Goal: Information Seeking & Learning: Find specific page/section

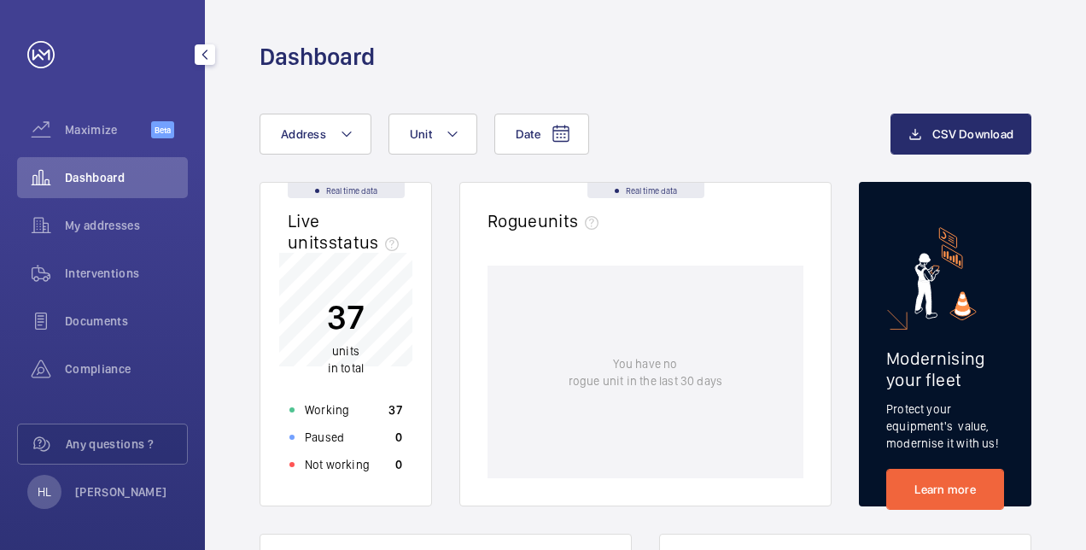
click at [122, 307] on div "Documents" at bounding box center [102, 321] width 171 height 41
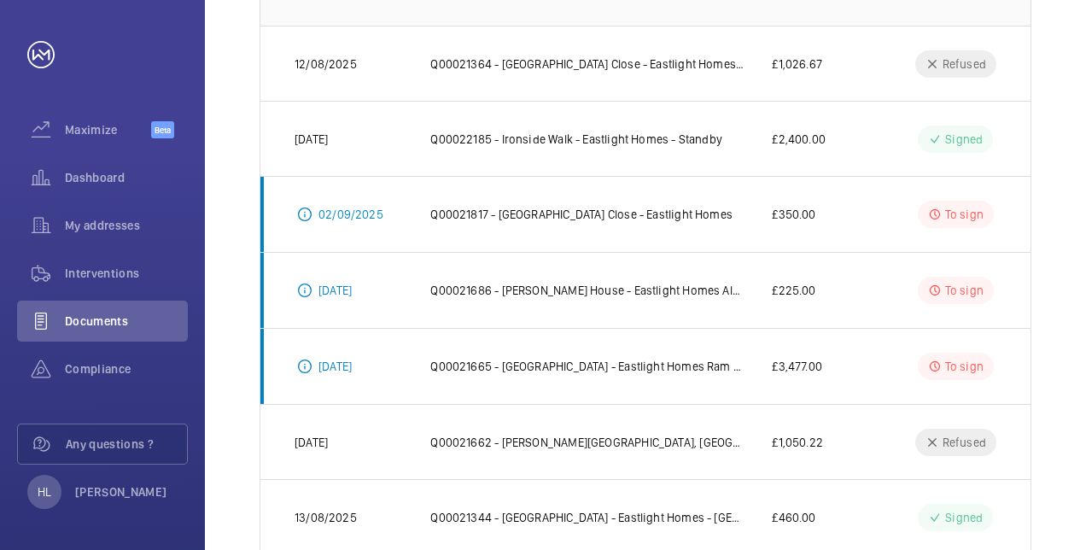
scroll to position [342, 0]
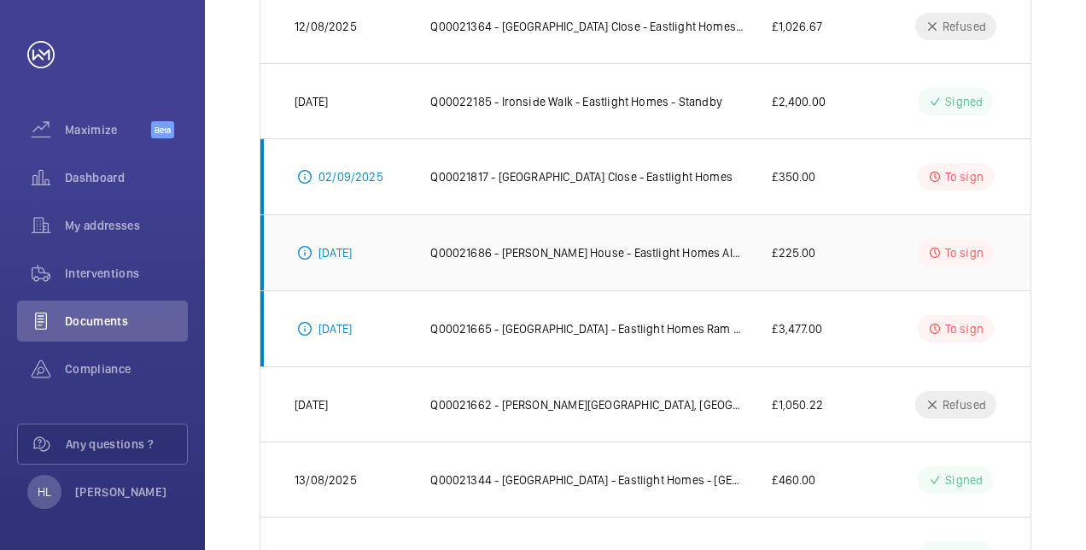
click at [672, 248] on p "Q00021686 - [PERSON_NAME] House - Eastlight Homes Alarme Button" at bounding box center [587, 252] width 314 height 17
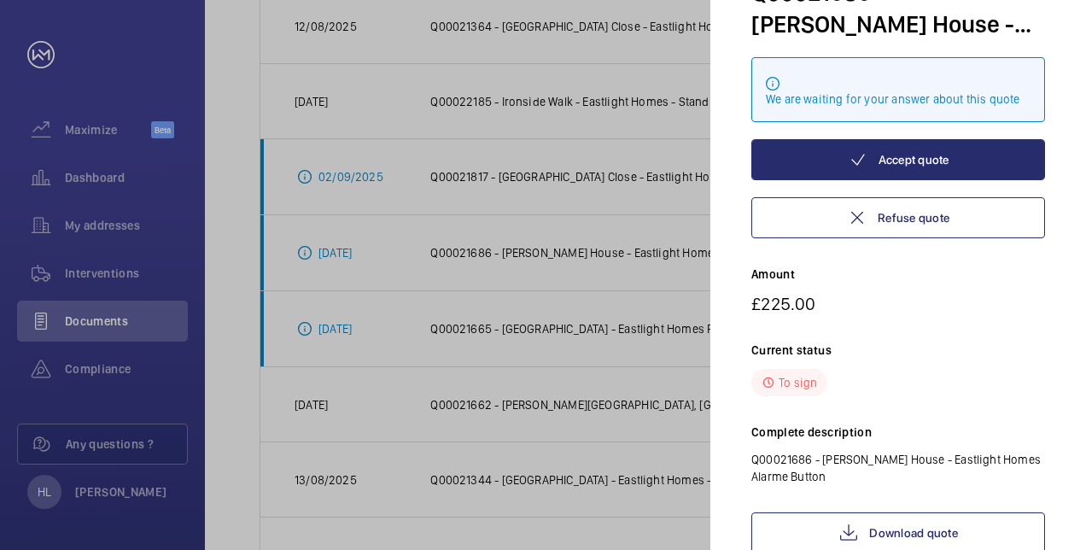
scroll to position [189, 0]
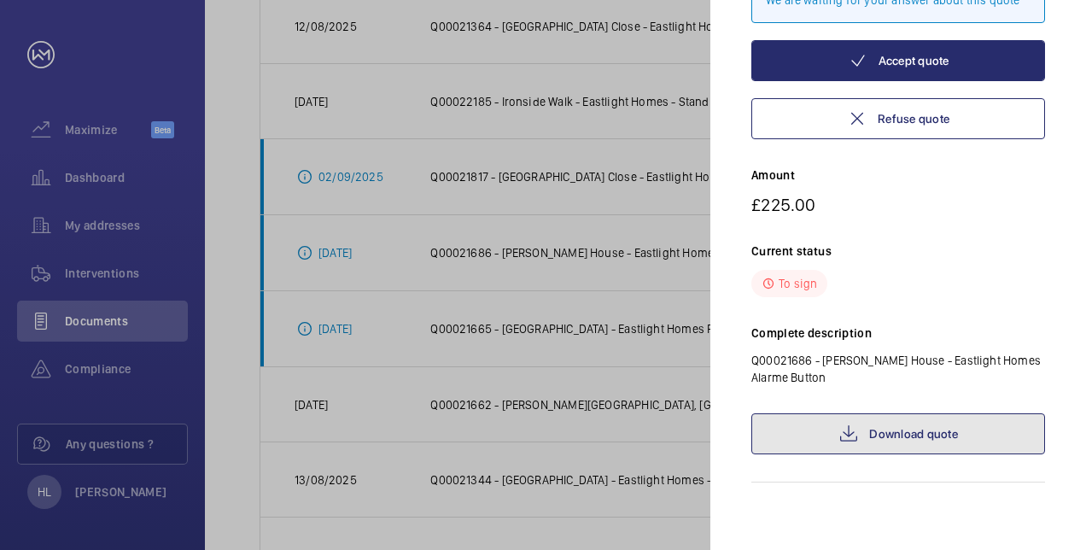
click at [963, 434] on link "Download quote" at bounding box center [898, 433] width 294 height 41
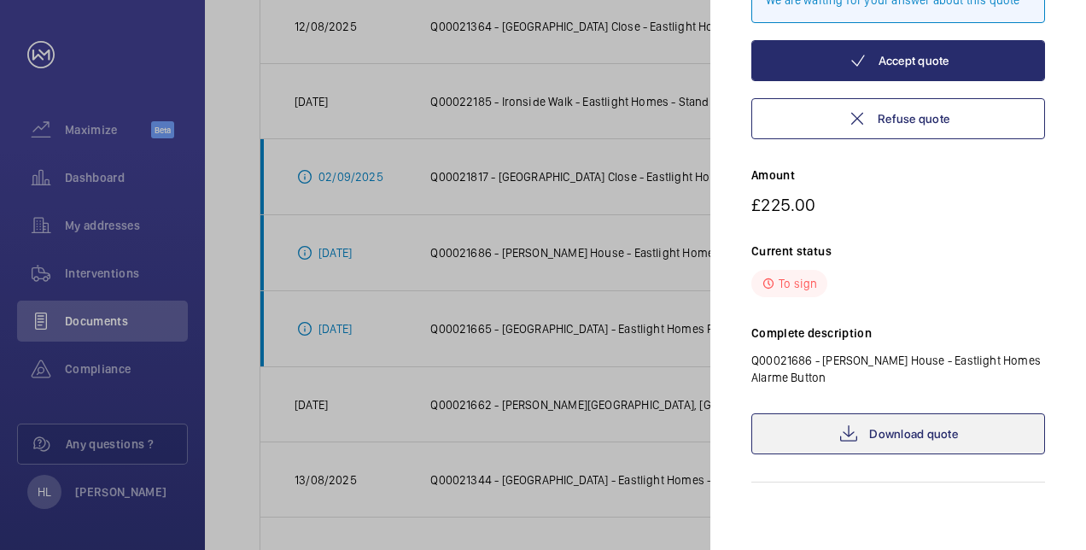
scroll to position [0, 0]
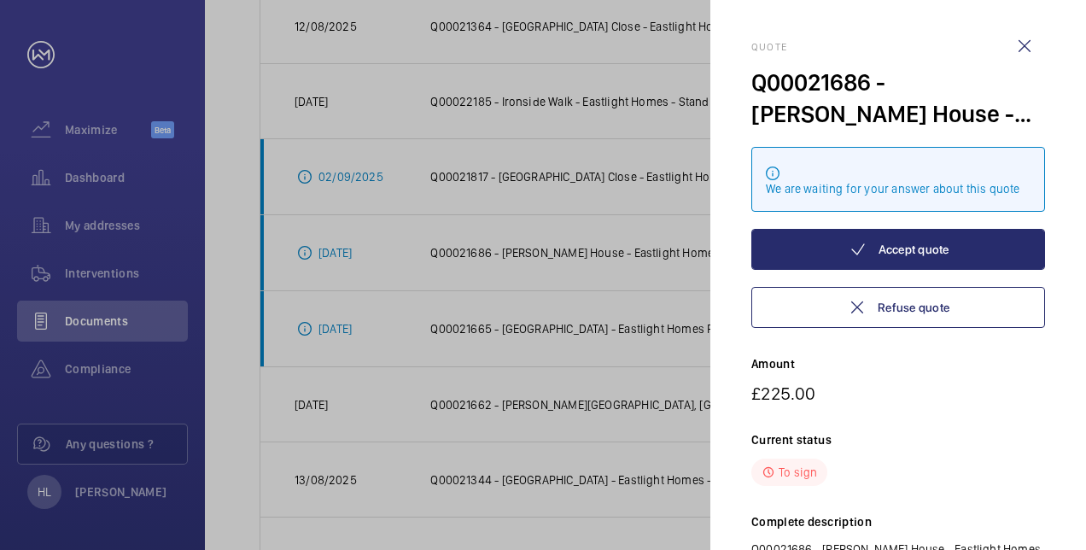
click at [1026, 42] on wm-front-icon-button at bounding box center [1024, 46] width 41 height 41
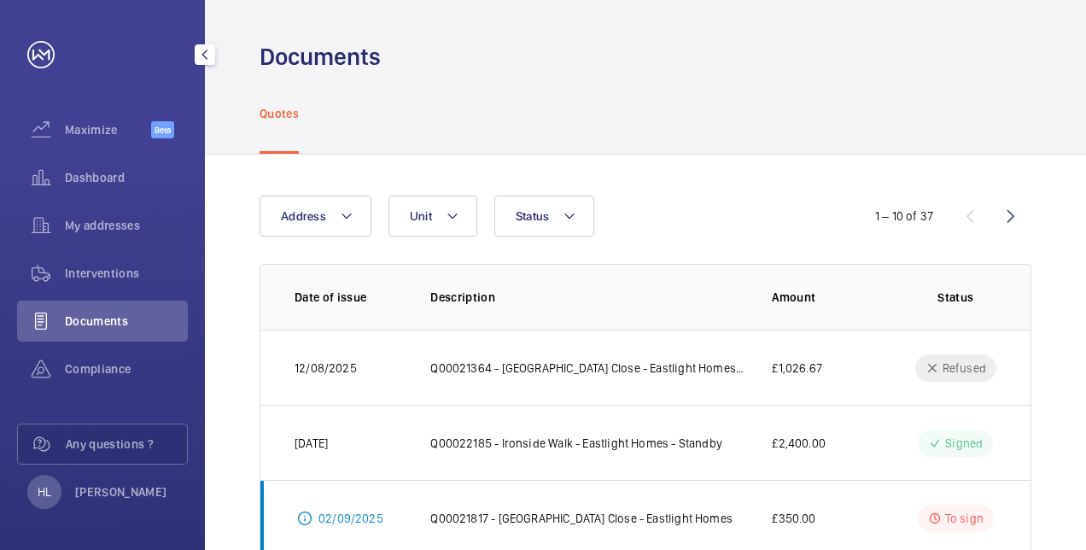
click at [146, 316] on span "Documents" at bounding box center [126, 321] width 123 height 17
click at [115, 272] on span "Interventions" at bounding box center [126, 273] width 123 height 17
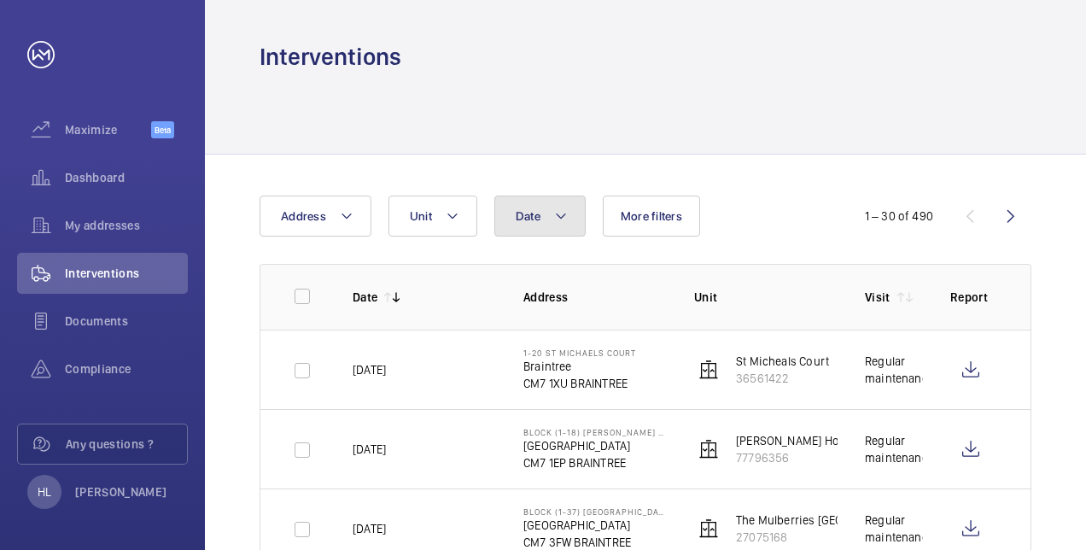
click at [546, 215] on button "Date" at bounding box center [539, 216] width 91 height 41
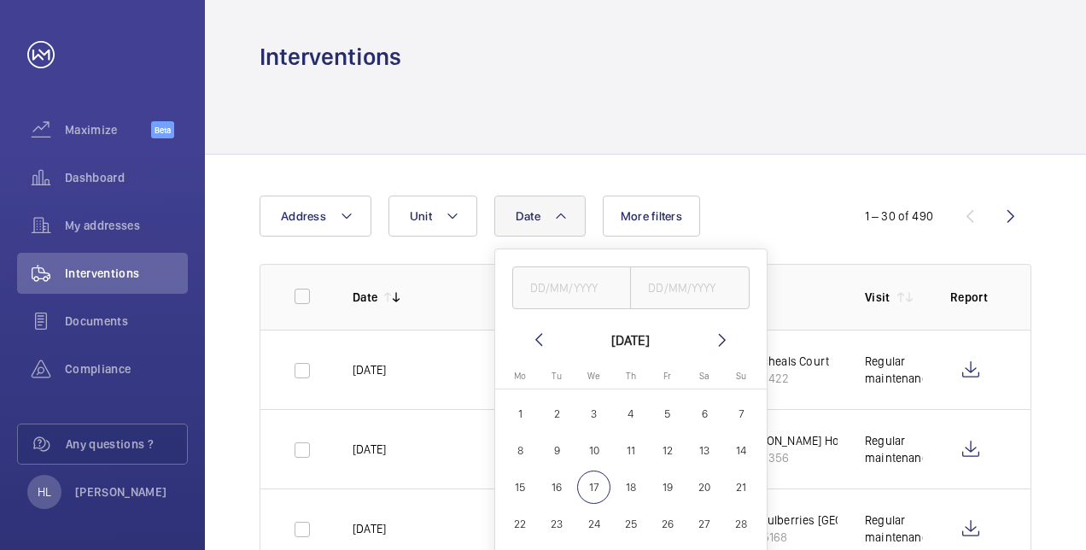
click at [538, 342] on mat-icon at bounding box center [539, 340] width 20 height 20
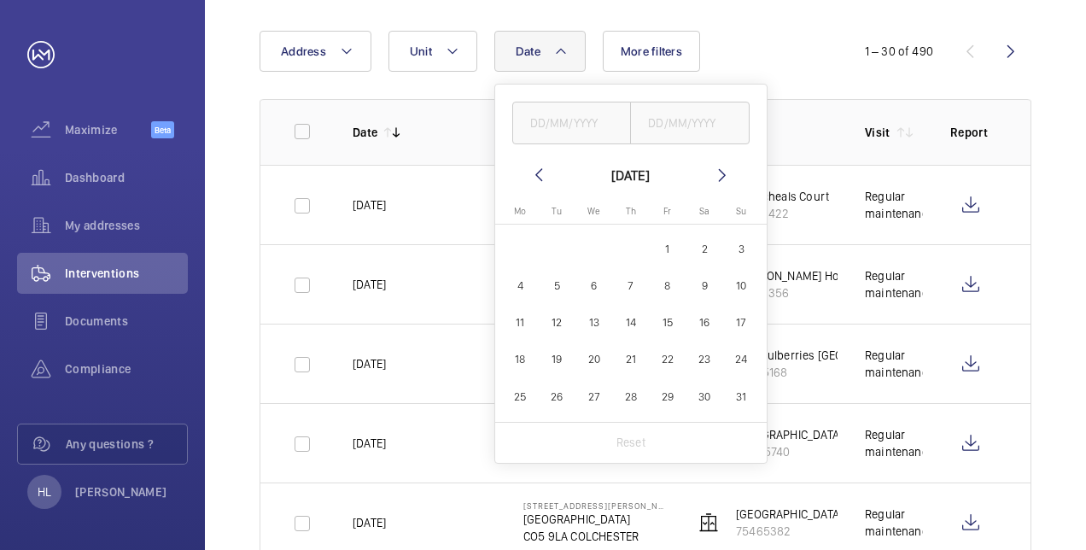
scroll to position [171, 0]
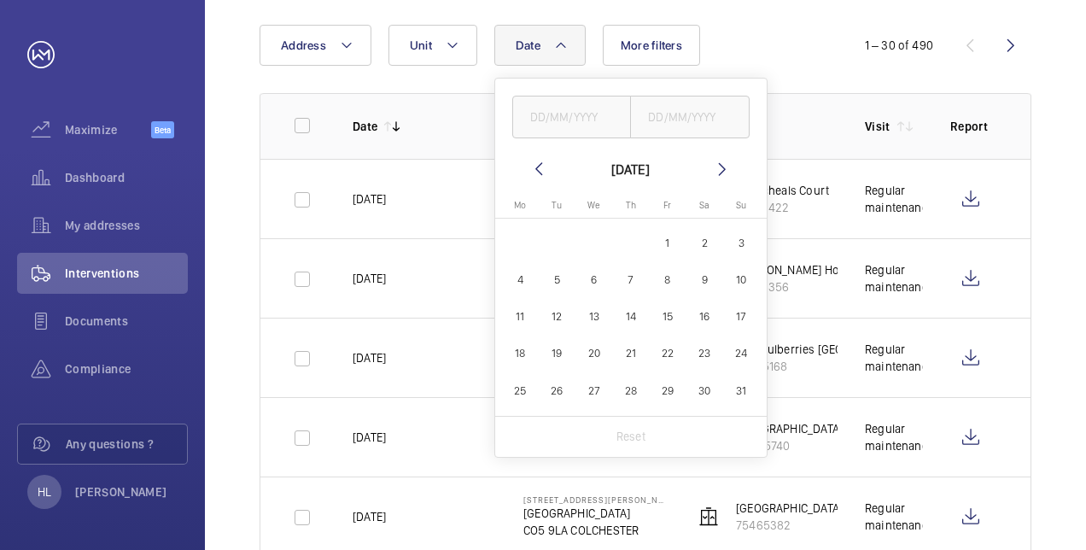
click at [624, 385] on span "28" at bounding box center [630, 390] width 33 height 33
type input "[DATE]"
click at [738, 388] on span "31" at bounding box center [741, 390] width 33 height 33
type input "[DATE]"
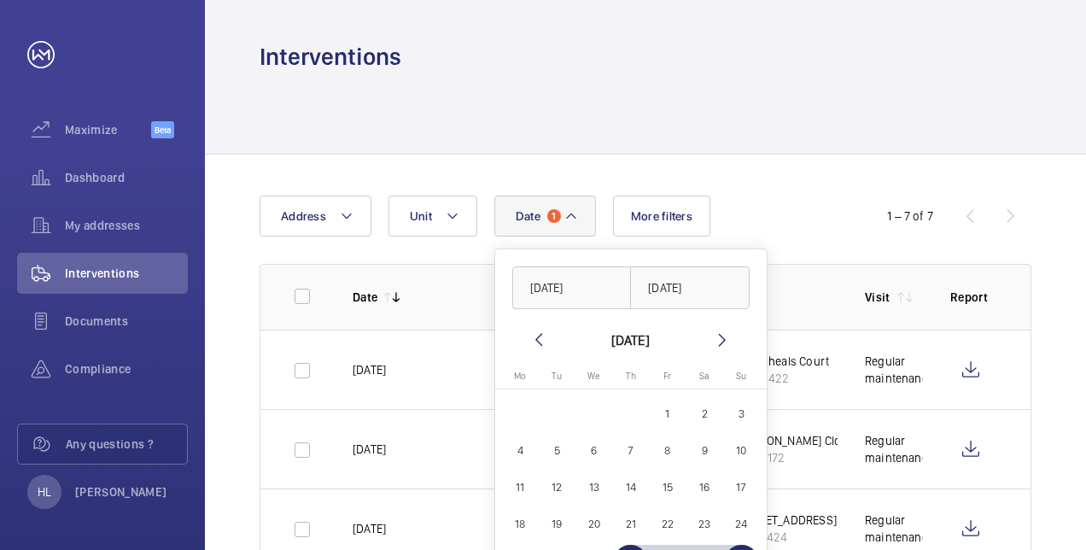
scroll to position [256, 0]
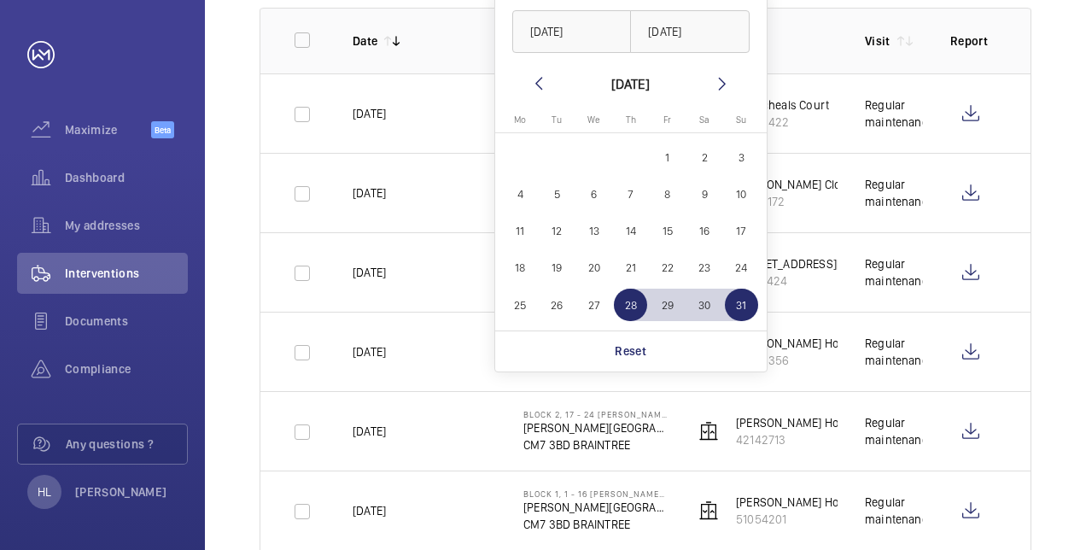
click at [741, 307] on span "31" at bounding box center [741, 305] width 33 height 33
type input "[DATE]"
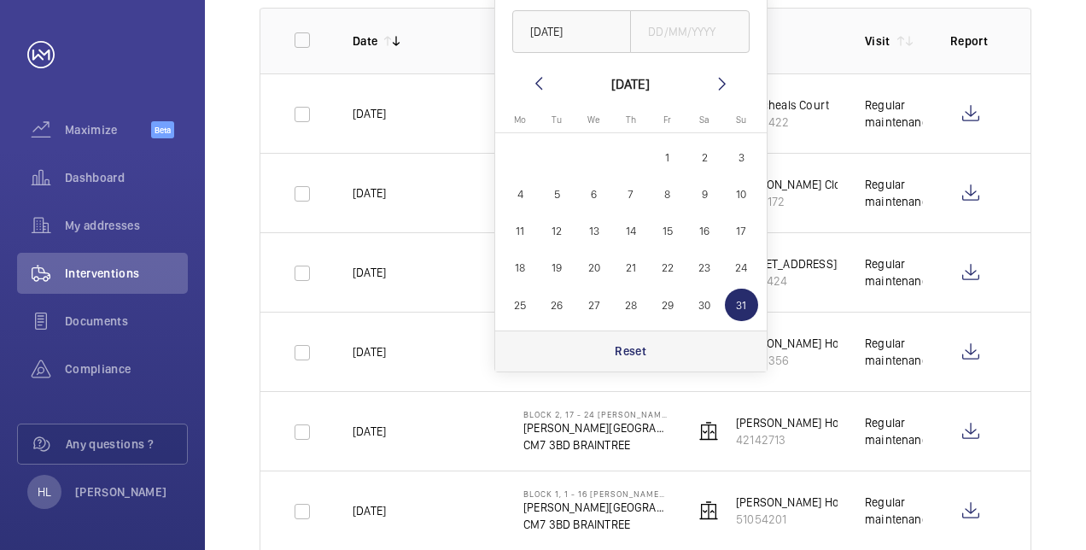
click at [627, 345] on p "Reset" at bounding box center [631, 350] width 32 height 17
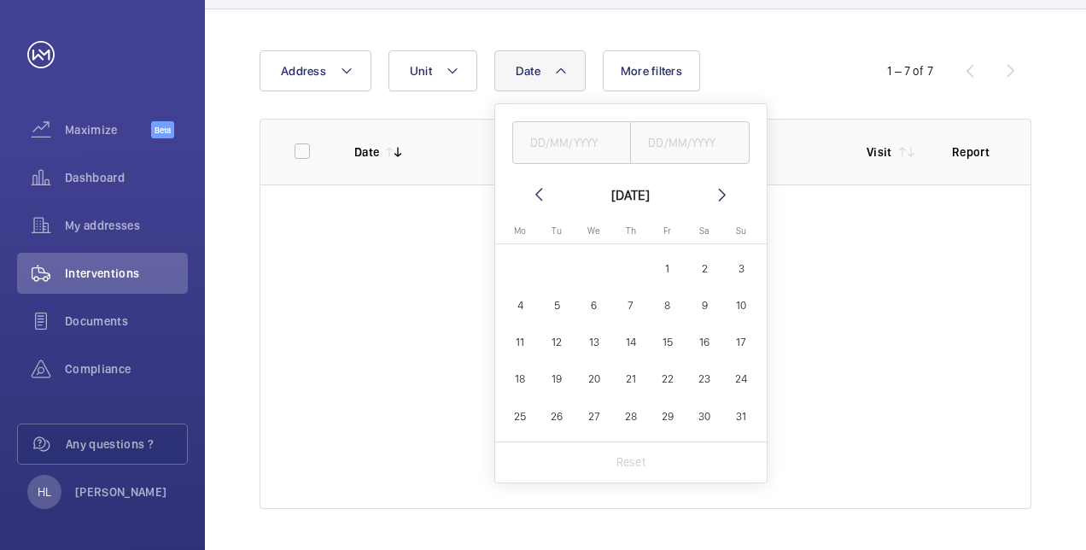
click at [714, 191] on mat-icon at bounding box center [722, 194] width 20 height 20
click at [521, 266] on span "1" at bounding box center [520, 268] width 33 height 33
type input "[DATE]"
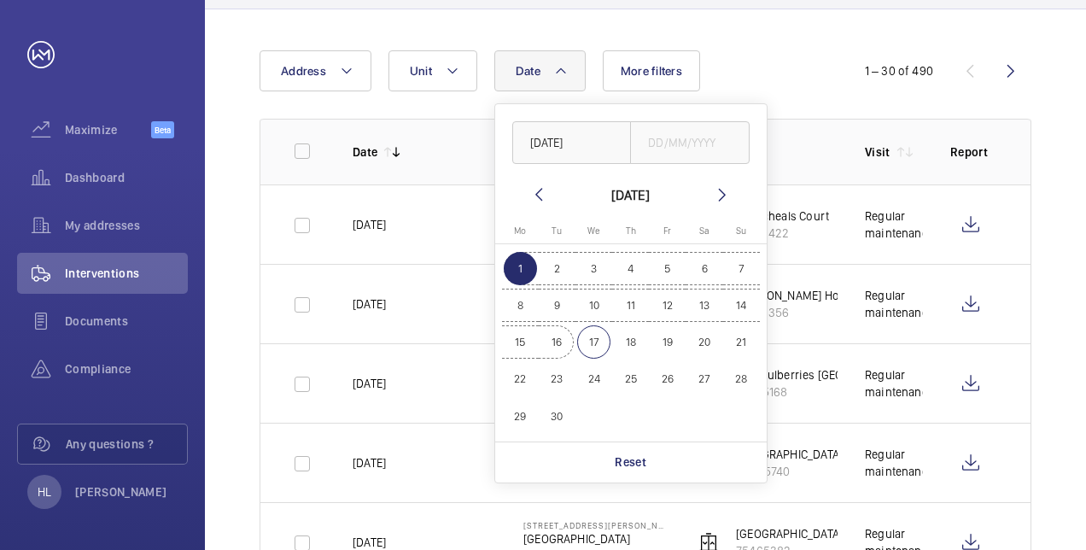
click at [560, 338] on span "16" at bounding box center [556, 341] width 33 height 33
type input "[DATE]"
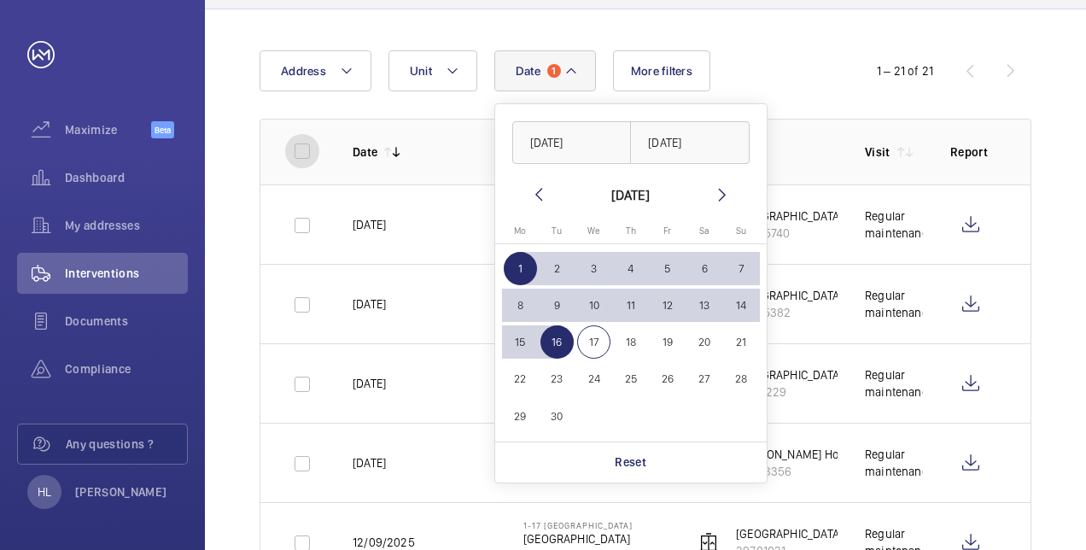
click at [299, 146] on input "checkbox" at bounding box center [302, 151] width 34 height 34
checkbox input "true"
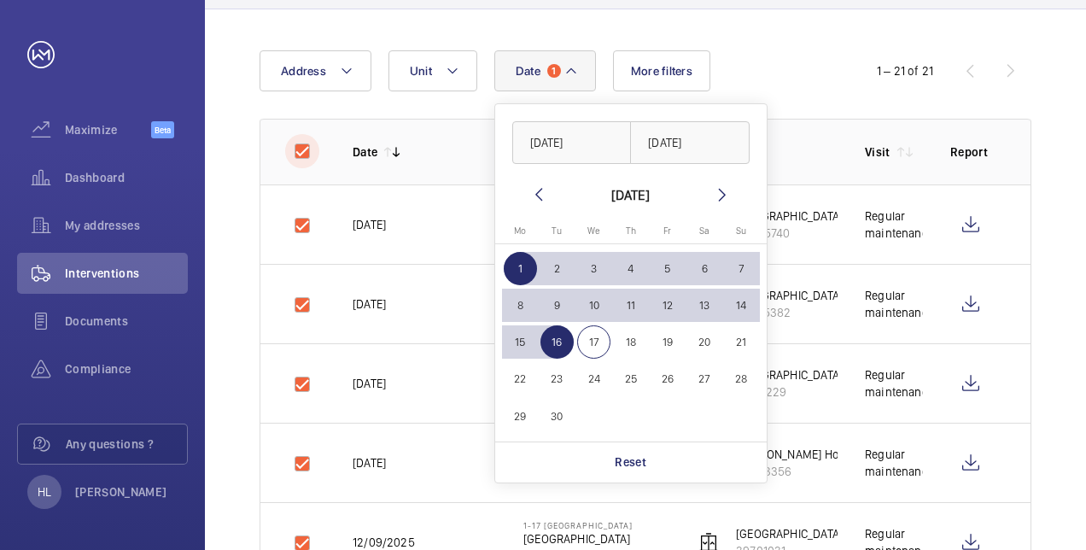
checkbox input "true"
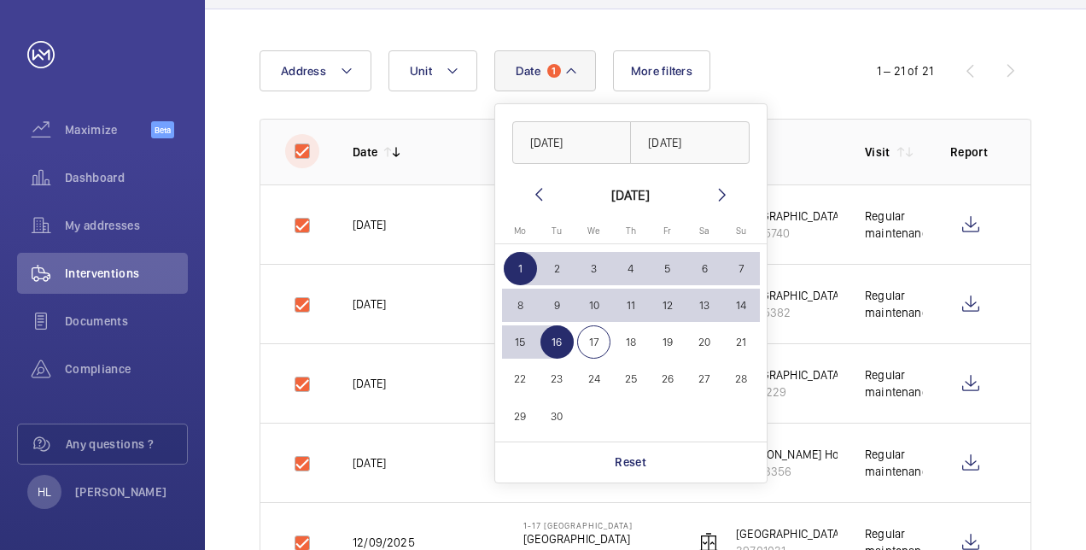
checkbox input "true"
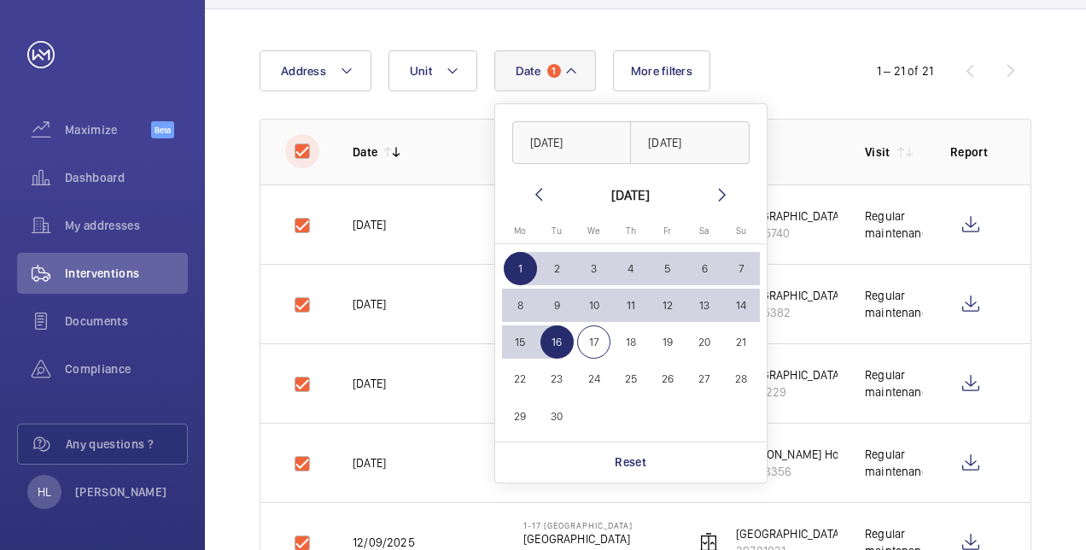
checkbox input "true"
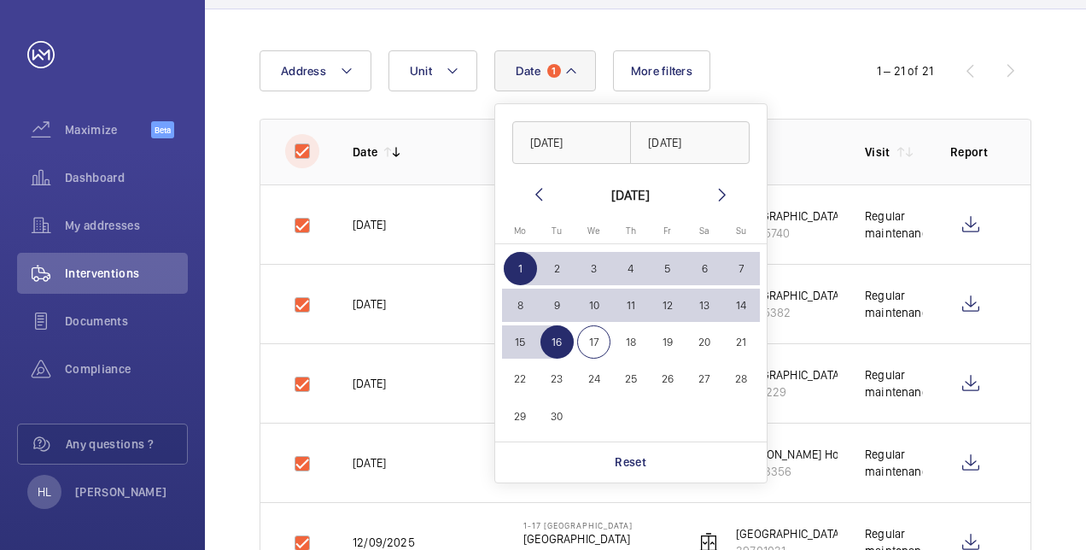
checkbox input "true"
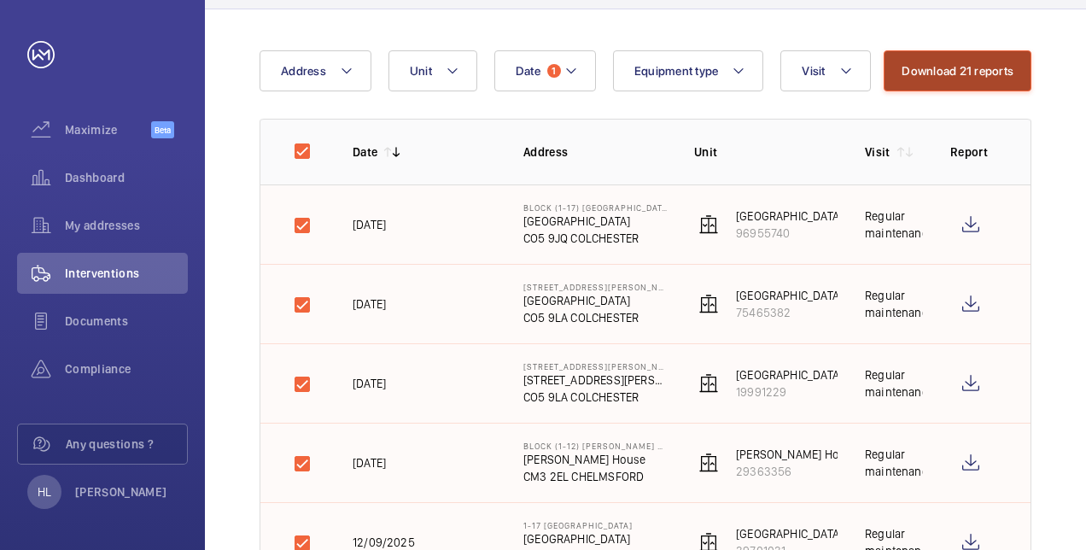
click at [976, 61] on button "Download 21 reports" at bounding box center [958, 70] width 148 height 41
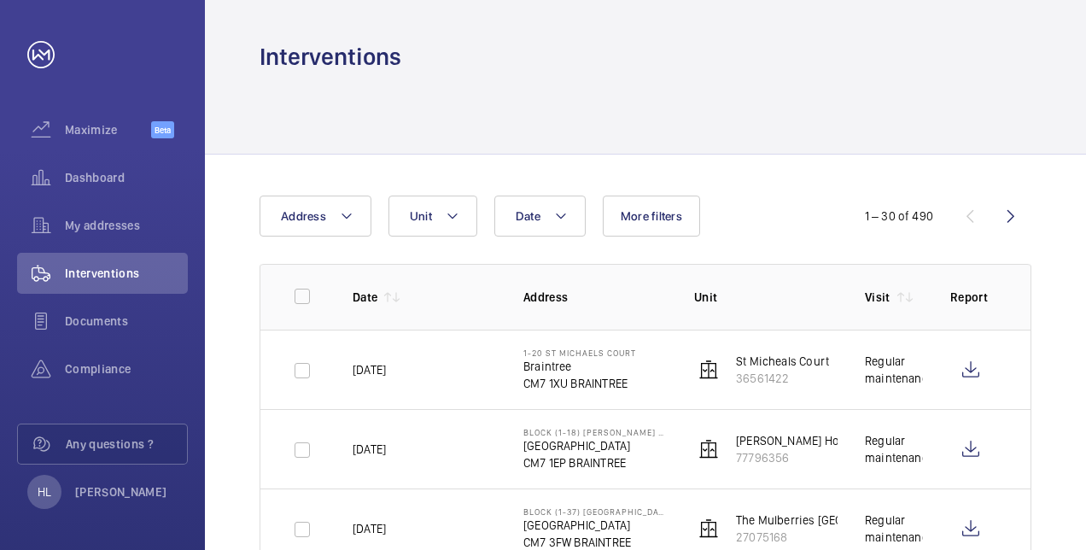
drag, startPoint x: 955, startPoint y: 0, endPoint x: 1030, endPoint y: 37, distance: 83.6
click at [1030, 37] on div "Interventions" at bounding box center [645, 36] width 881 height 73
drag, startPoint x: 1005, startPoint y: 1, endPoint x: 565, endPoint y: 160, distance: 467.5
click at [590, 138] on div at bounding box center [646, 113] width 772 height 81
click at [301, 291] on input "checkbox" at bounding box center [302, 296] width 34 height 34
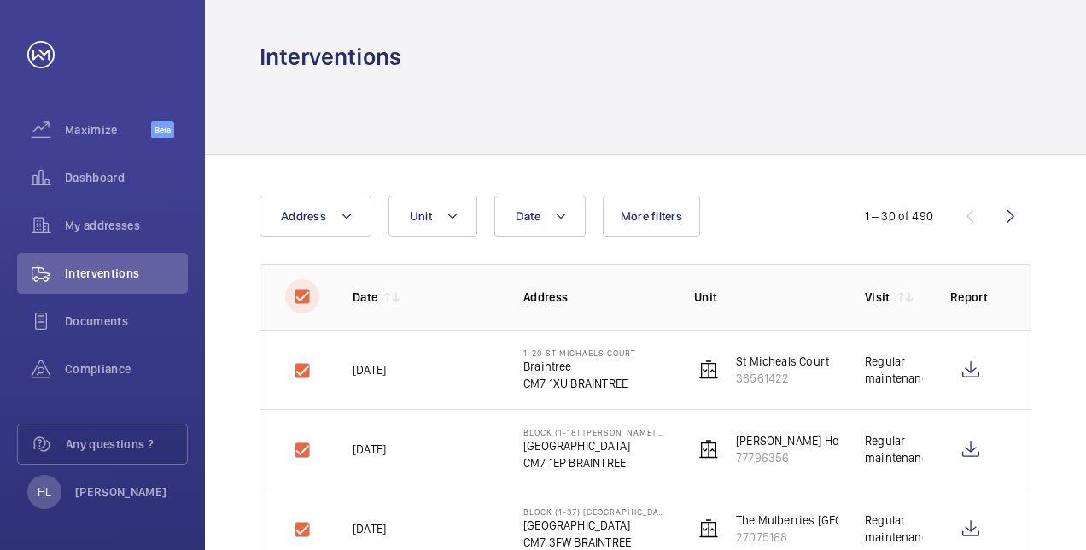
checkbox input "true"
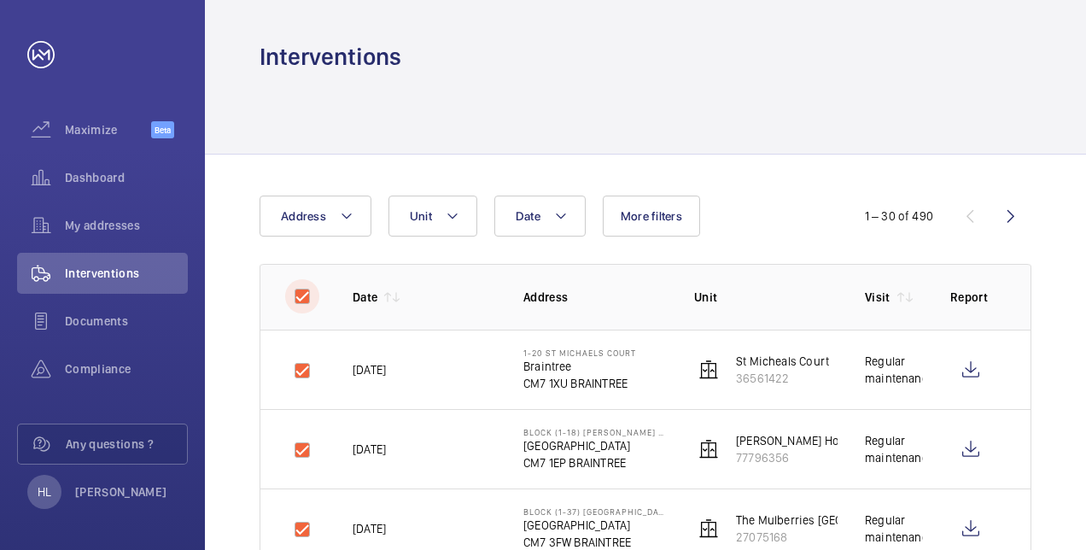
checkbox input "true"
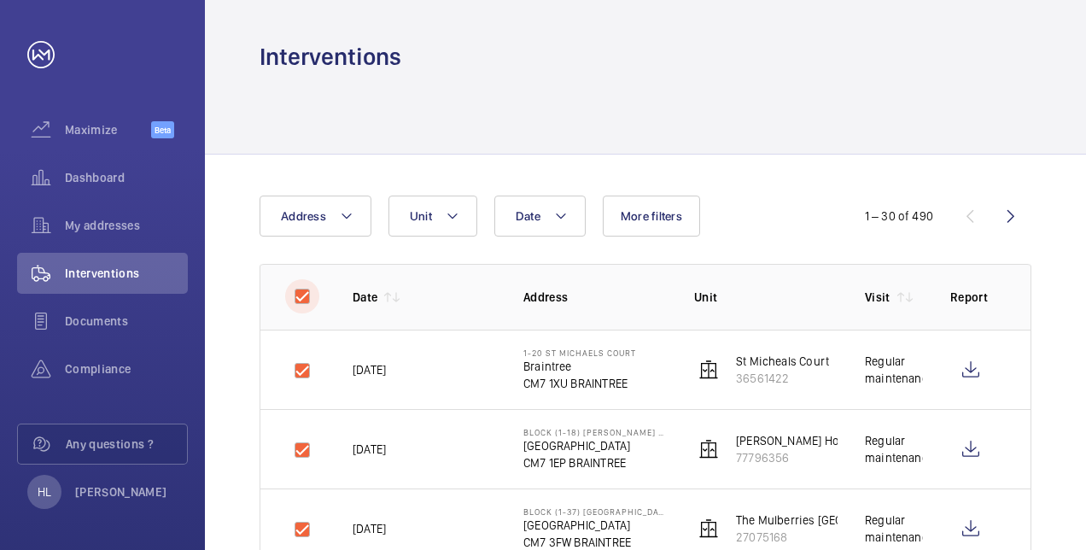
checkbox input "true"
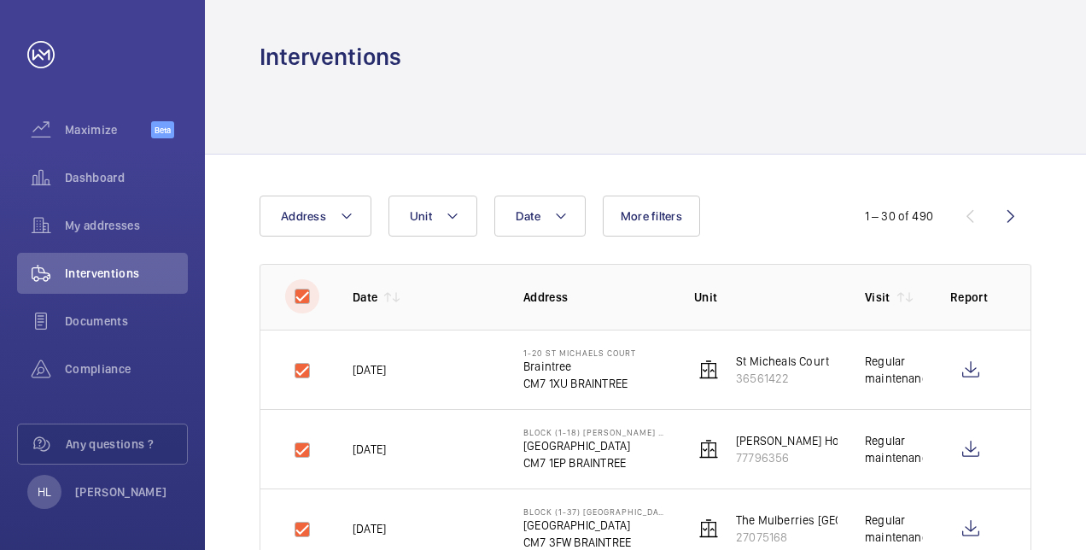
checkbox input "true"
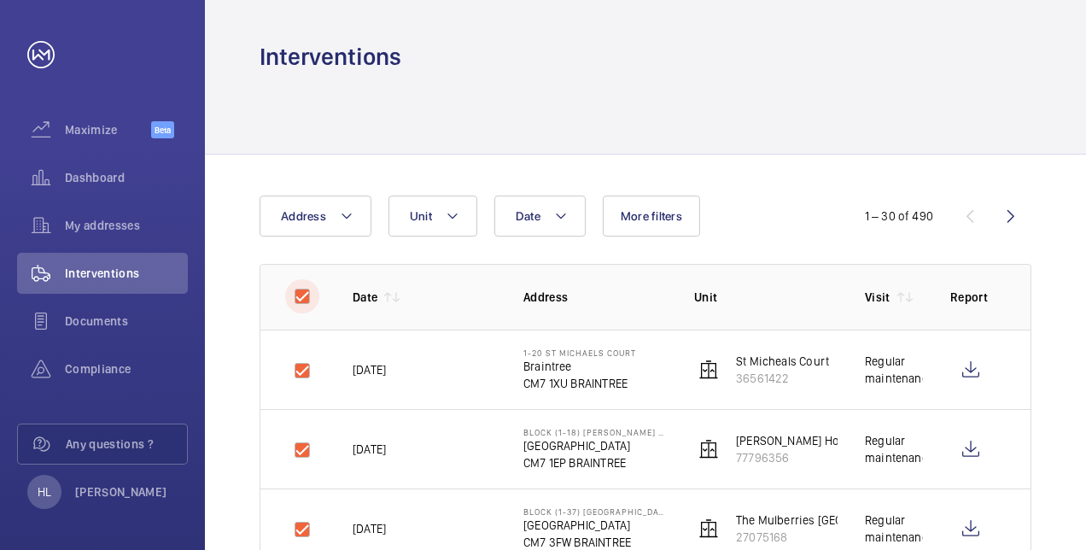
checkbox input "true"
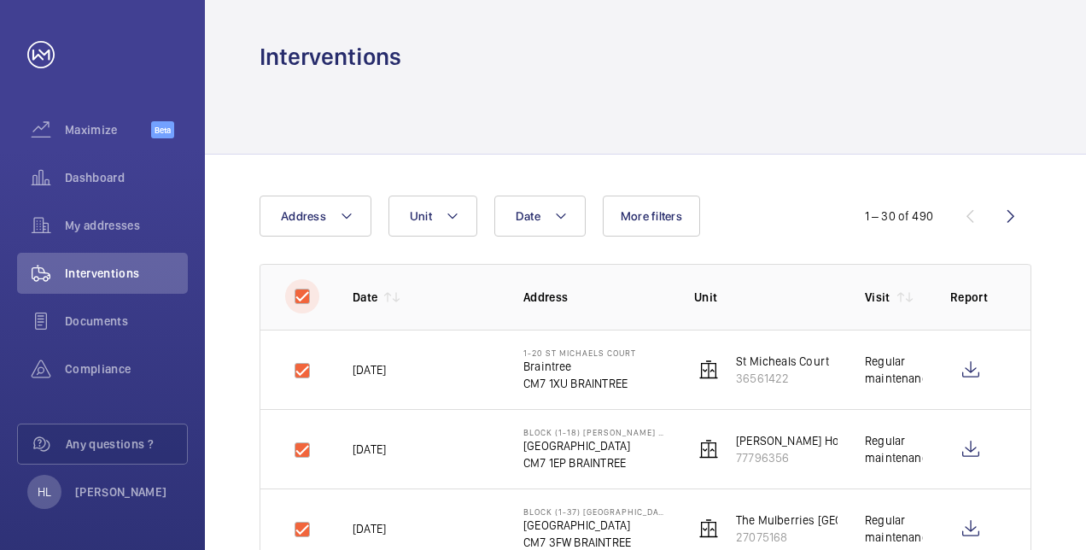
checkbox input "true"
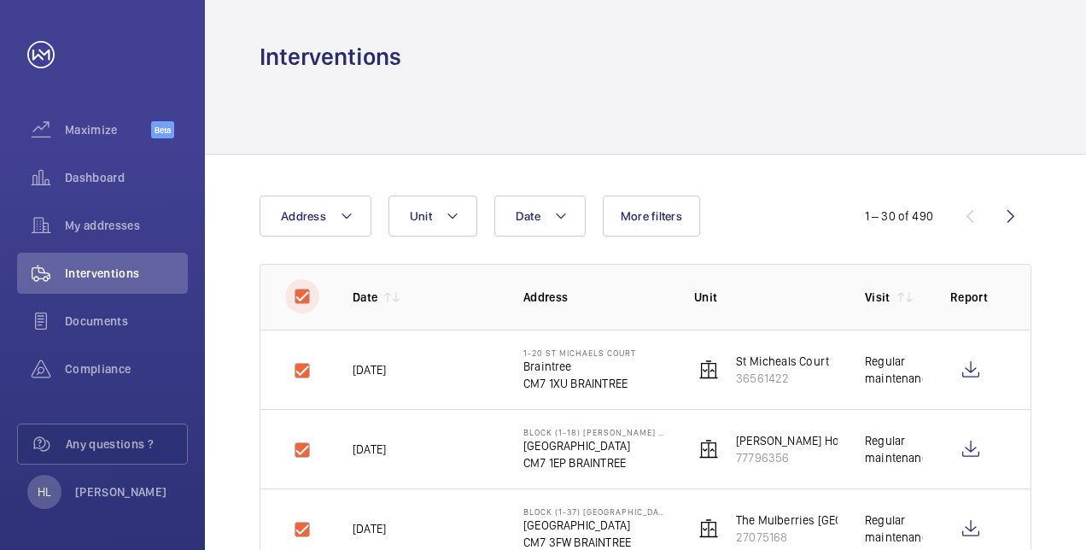
checkbox input "true"
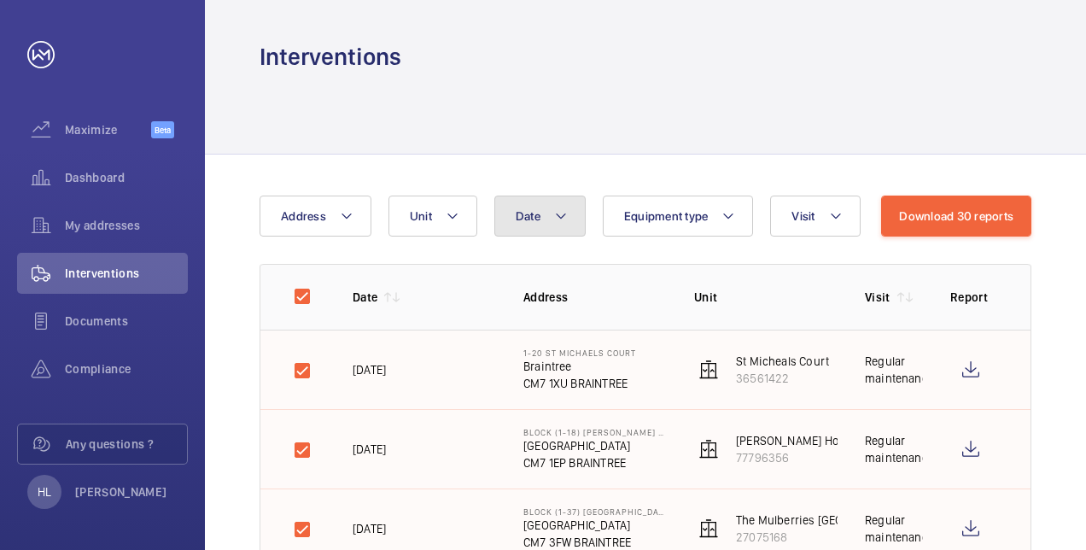
click at [566, 212] on button "Date" at bounding box center [539, 216] width 91 height 41
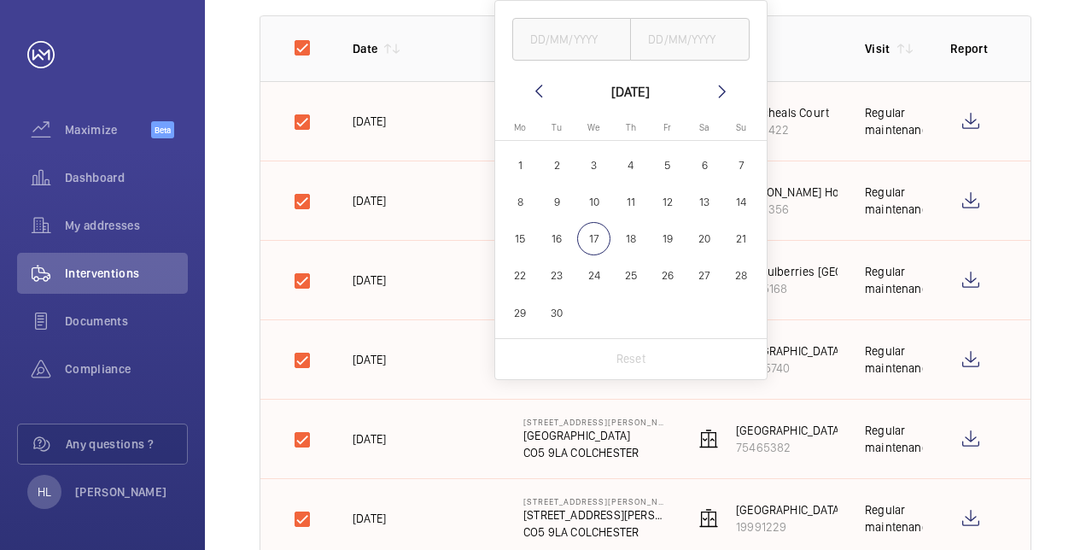
scroll to position [256, 0]
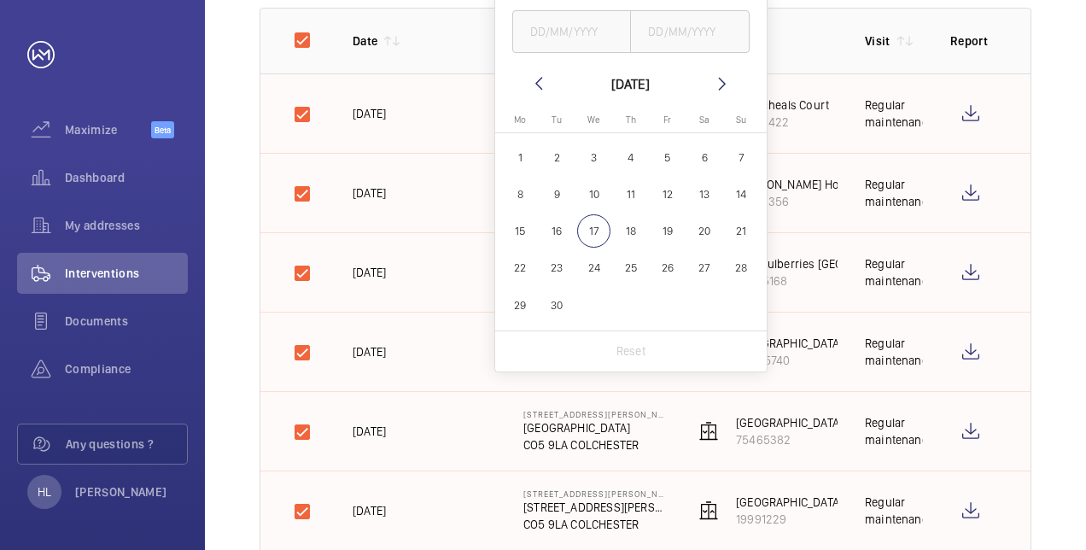
click at [526, 152] on span "1" at bounding box center [520, 157] width 33 height 33
type input "[DATE]"
click at [560, 229] on span "16" at bounding box center [556, 230] width 33 height 33
type input "[DATE]"
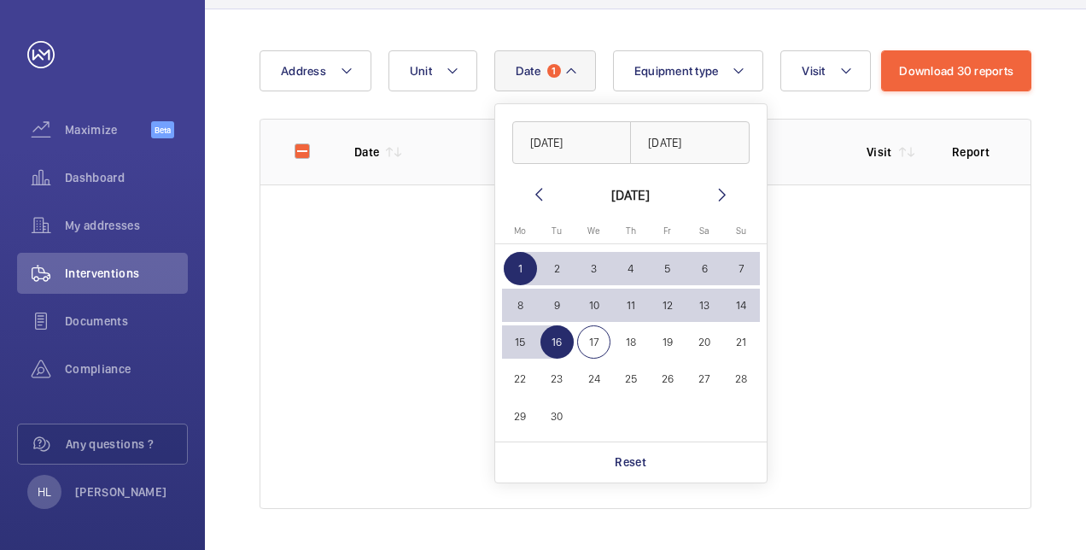
click at [598, 333] on span "17" at bounding box center [593, 341] width 33 height 33
type input "[DATE]"
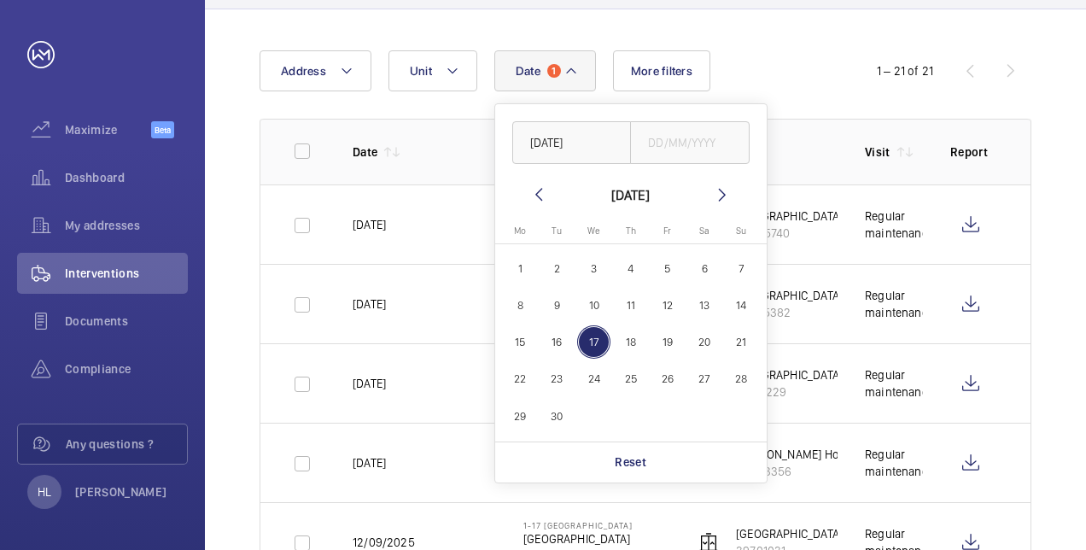
click at [523, 261] on span "1" at bounding box center [520, 268] width 33 height 33
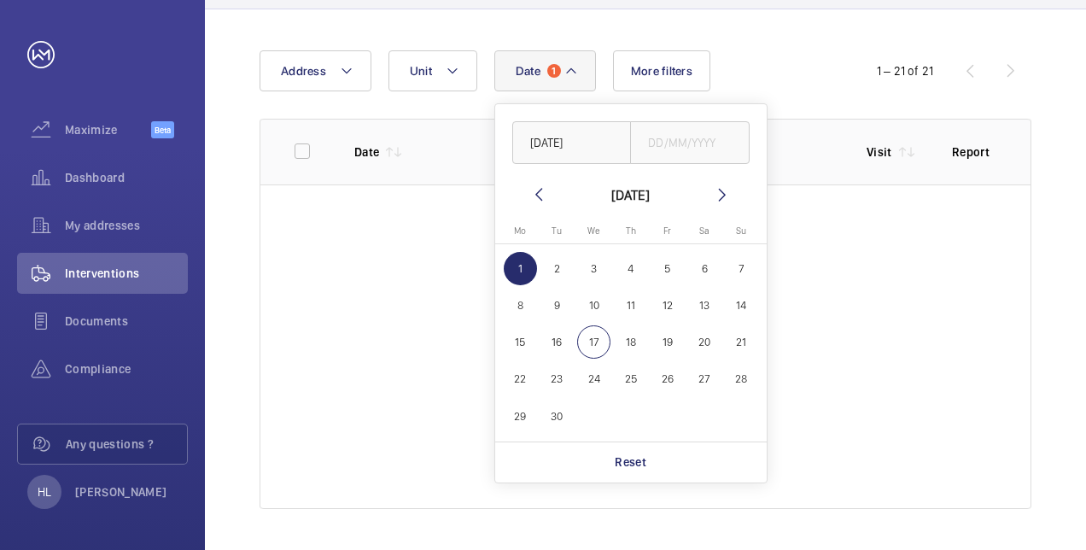
type input "[DATE]"
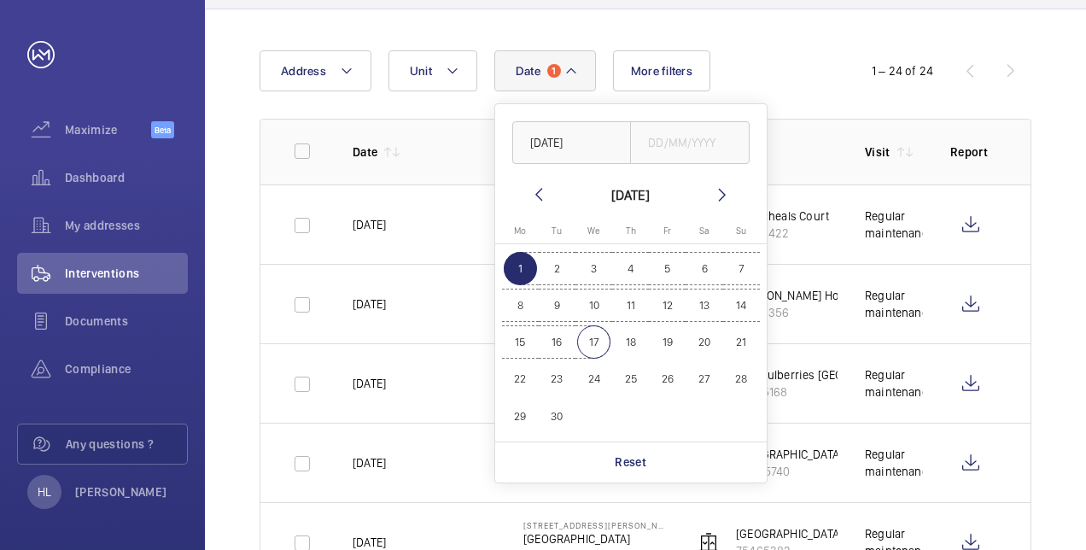
click at [586, 337] on span "17" at bounding box center [593, 341] width 33 height 33
type input "[DATE]"
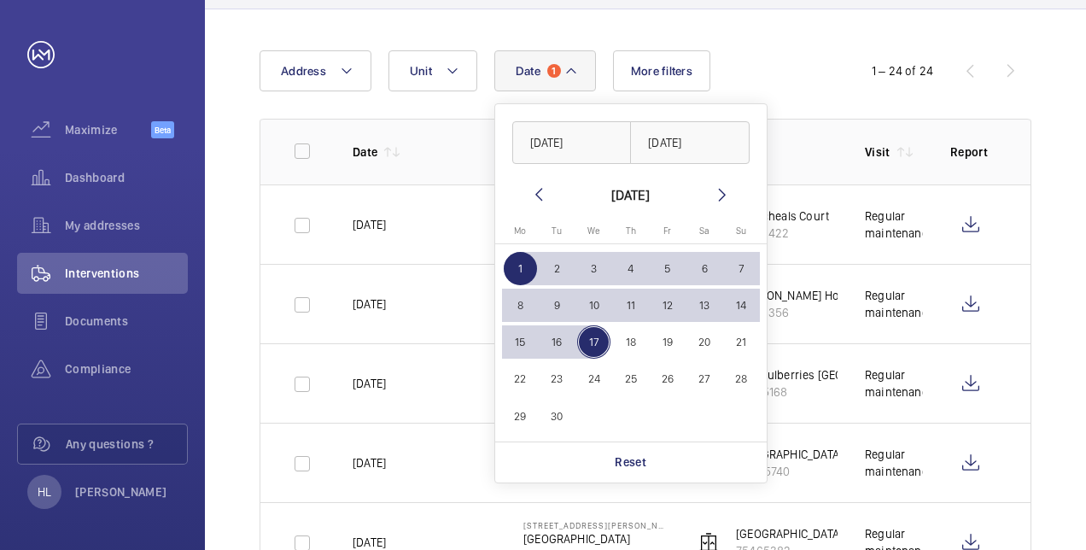
click at [557, 342] on span "16" at bounding box center [556, 341] width 33 height 33
type input "[DATE]"
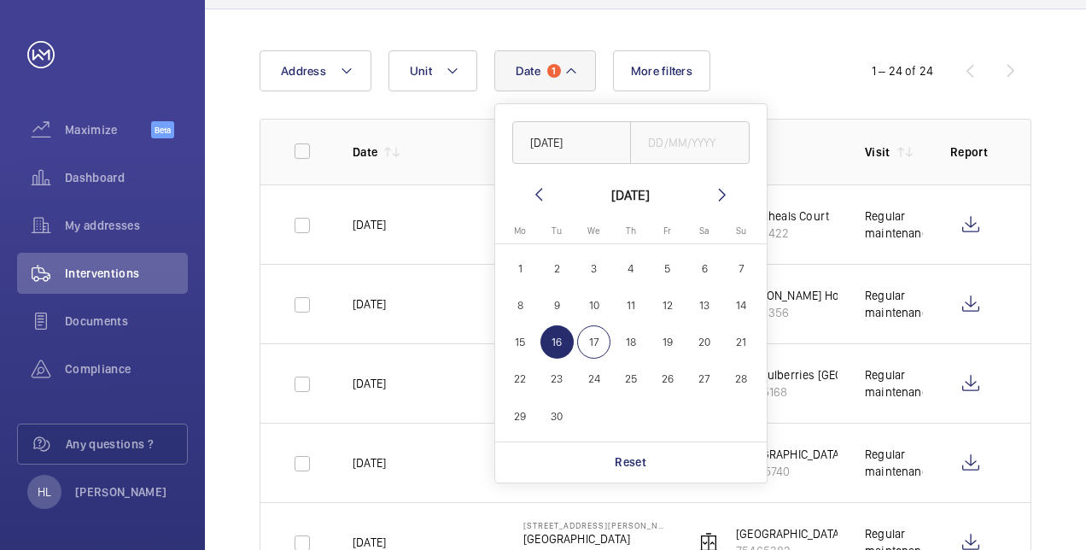
click at [513, 250] on button "1" at bounding box center [520, 268] width 37 height 37
type input "[DATE]"
click at [553, 343] on span "16" at bounding box center [556, 341] width 33 height 33
type input "[DATE]"
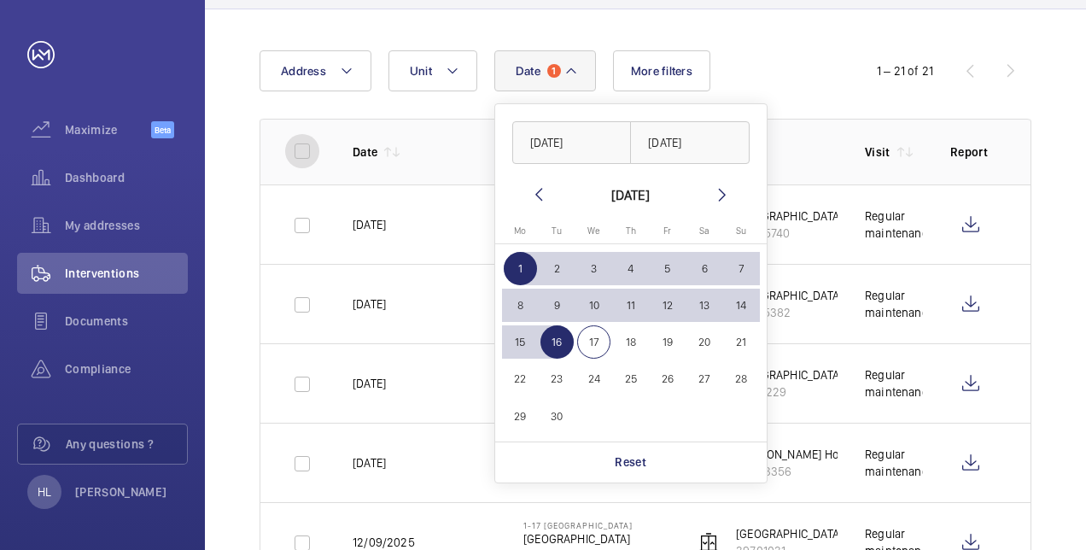
click at [302, 151] on input "checkbox" at bounding box center [302, 151] width 34 height 34
checkbox input "true"
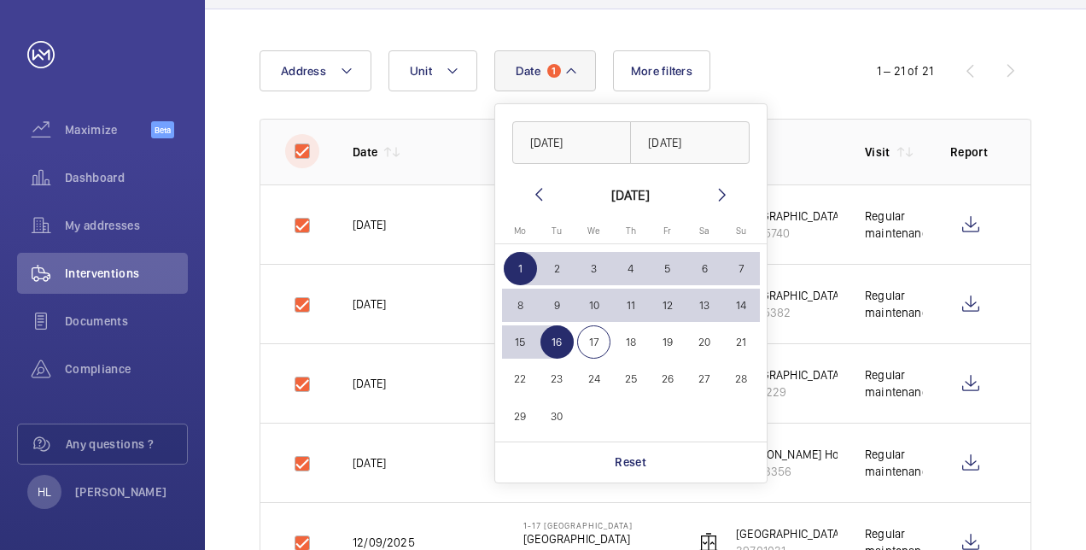
checkbox input "true"
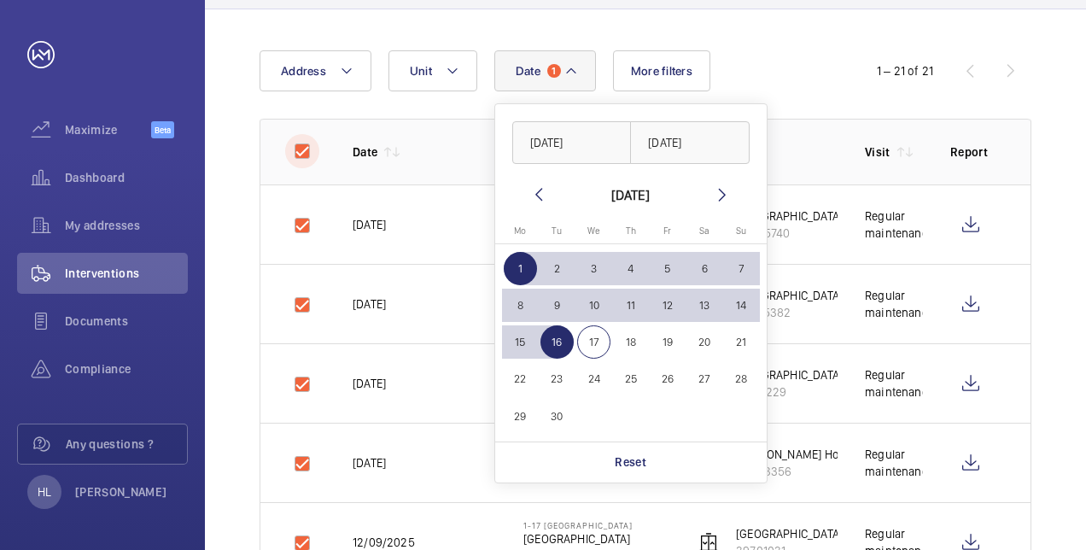
checkbox input "true"
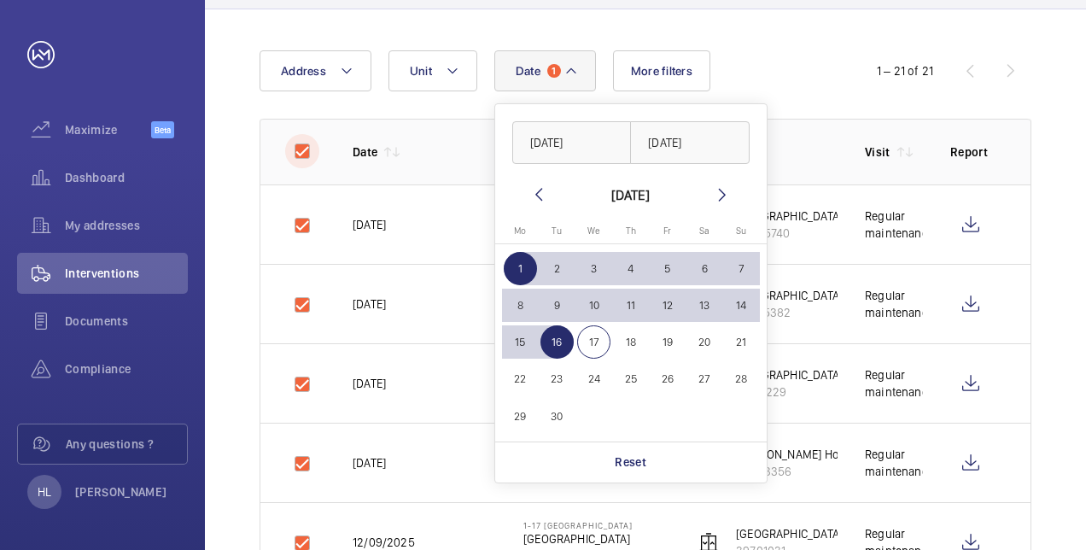
checkbox input "true"
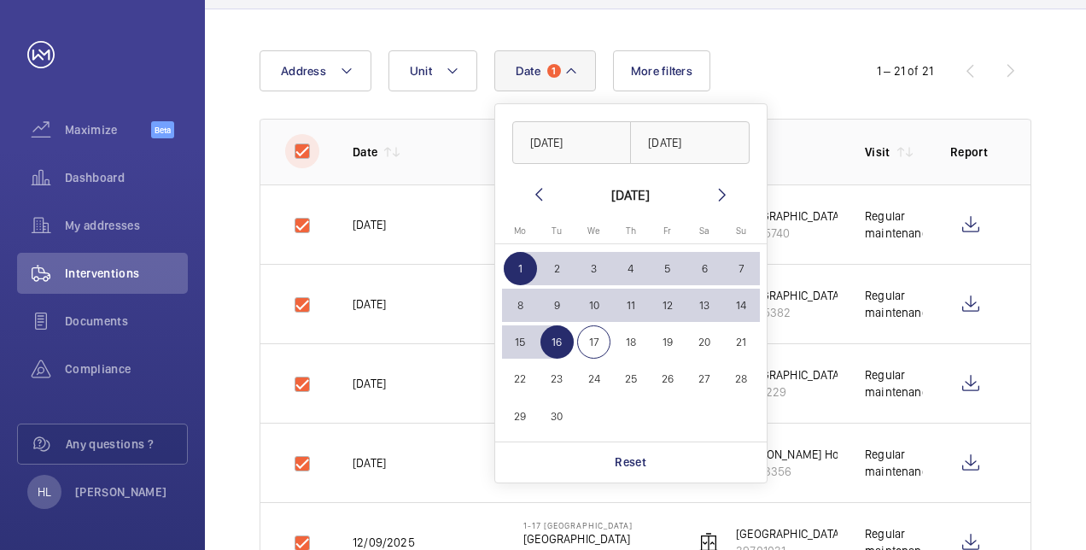
checkbox input "true"
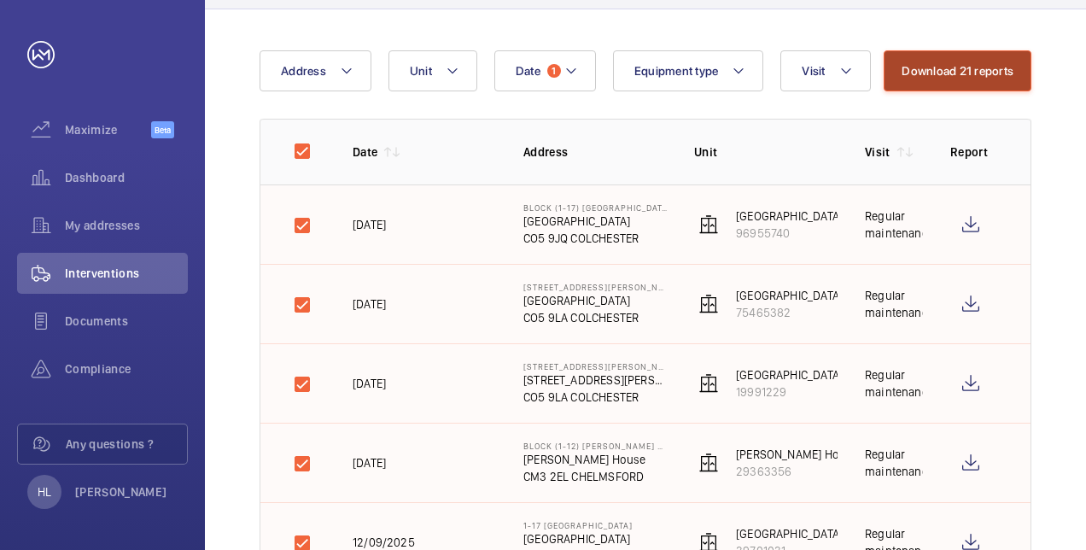
click at [946, 72] on button "Download 21 reports" at bounding box center [958, 70] width 148 height 41
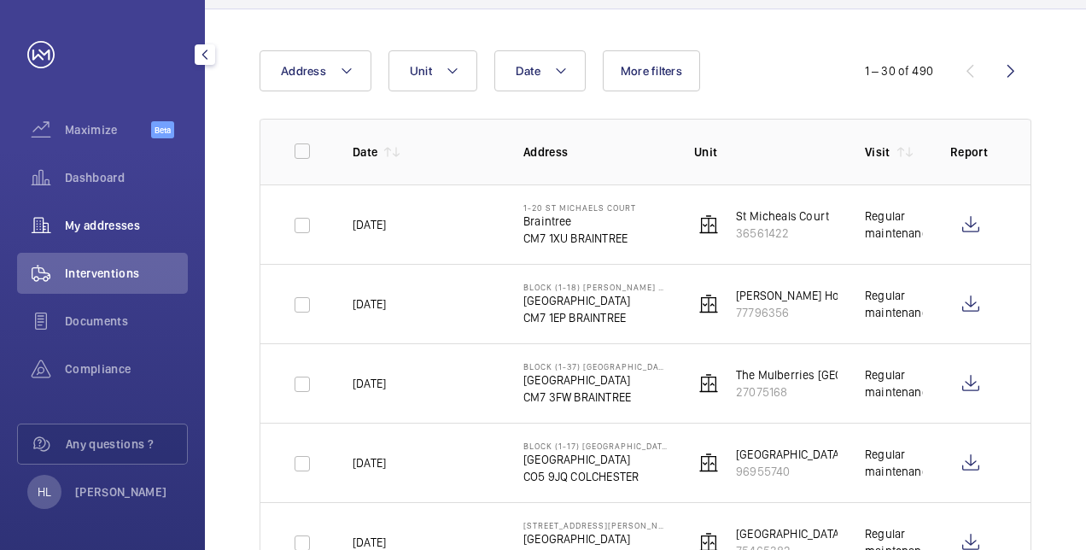
click at [118, 229] on span "My addresses" at bounding box center [126, 225] width 123 height 17
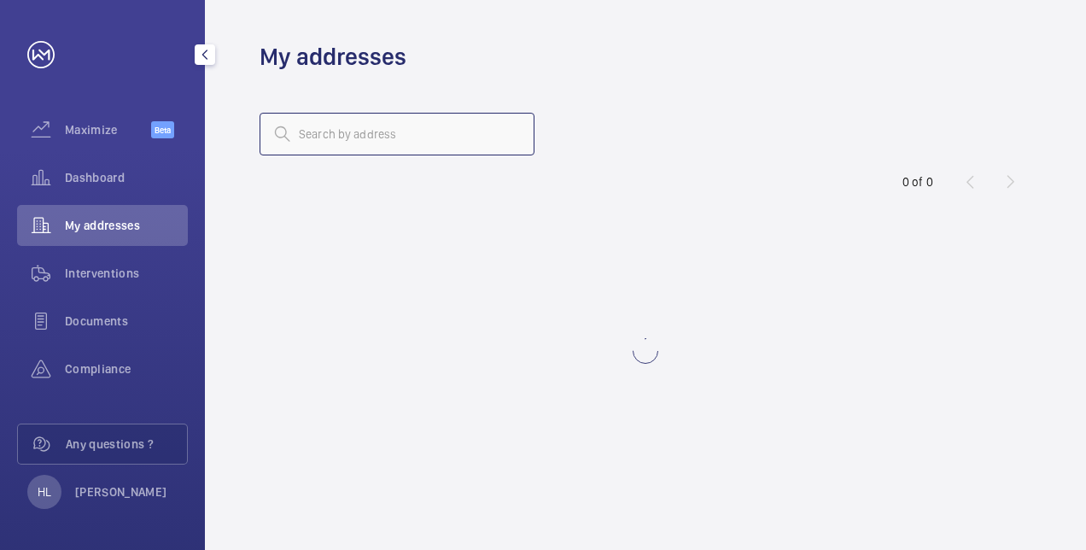
click at [420, 133] on input "text" at bounding box center [397, 134] width 275 height 43
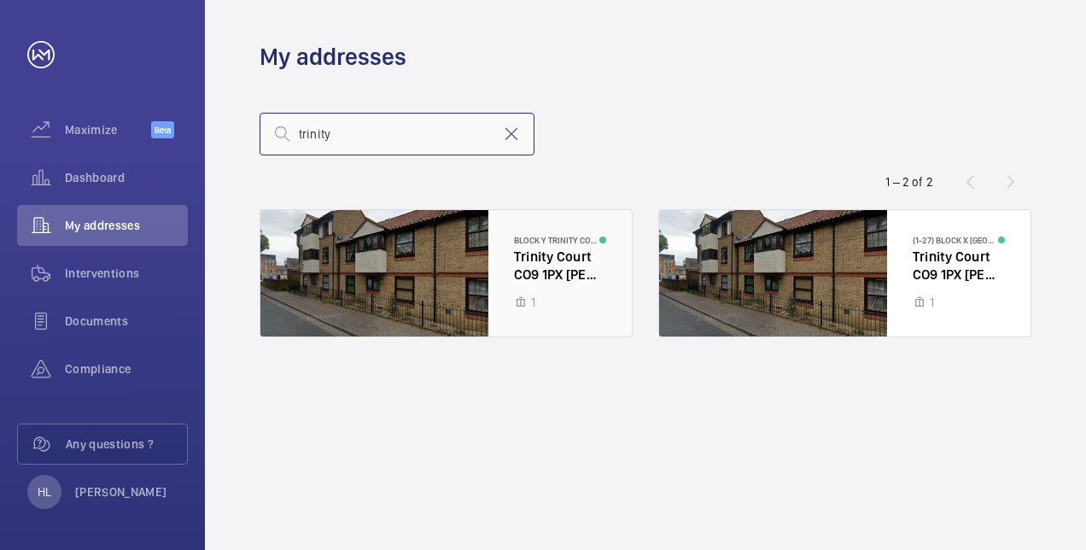
type input "trinity"
click at [517, 249] on div at bounding box center [445, 273] width 371 height 126
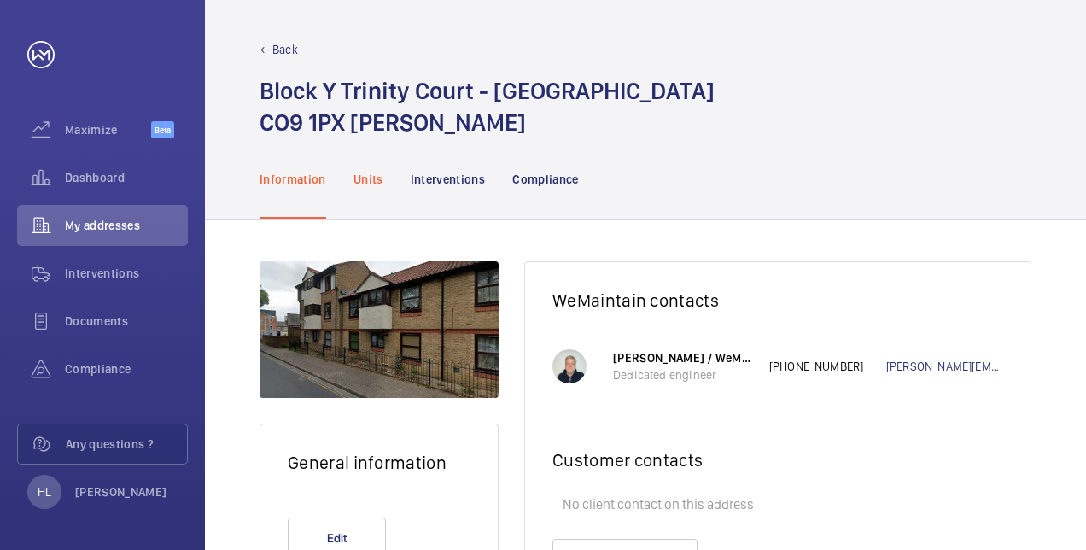
click at [377, 181] on p "Units" at bounding box center [368, 179] width 30 height 17
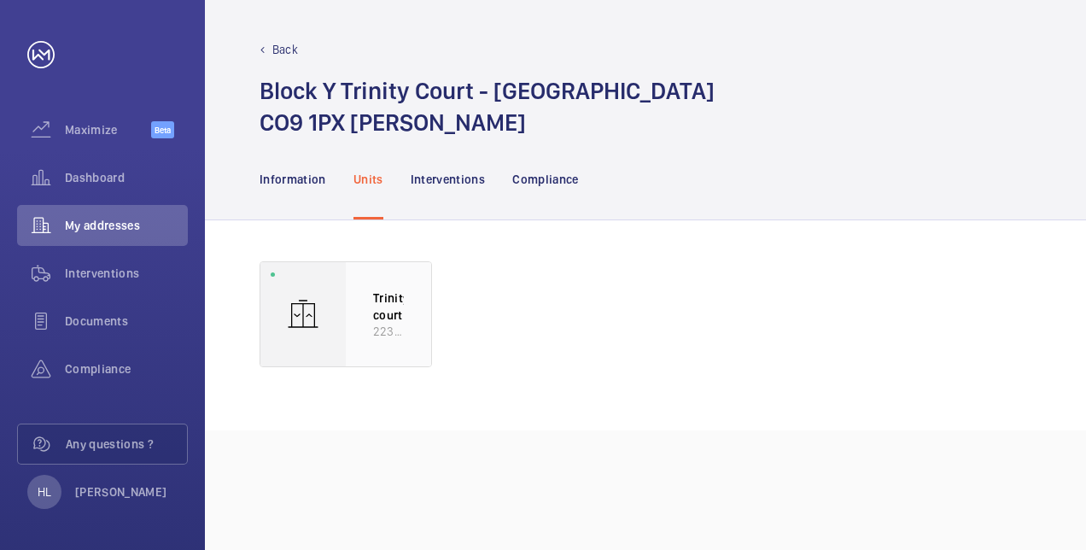
click at [388, 313] on p "Trinity court" at bounding box center [388, 305] width 31 height 33
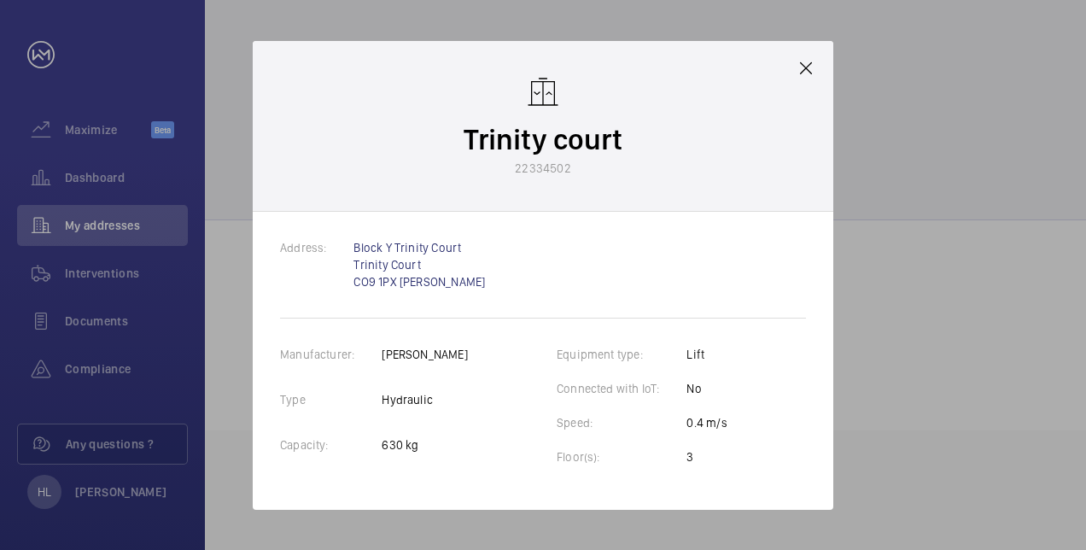
click at [804, 66] on mat-icon at bounding box center [806, 68] width 20 height 20
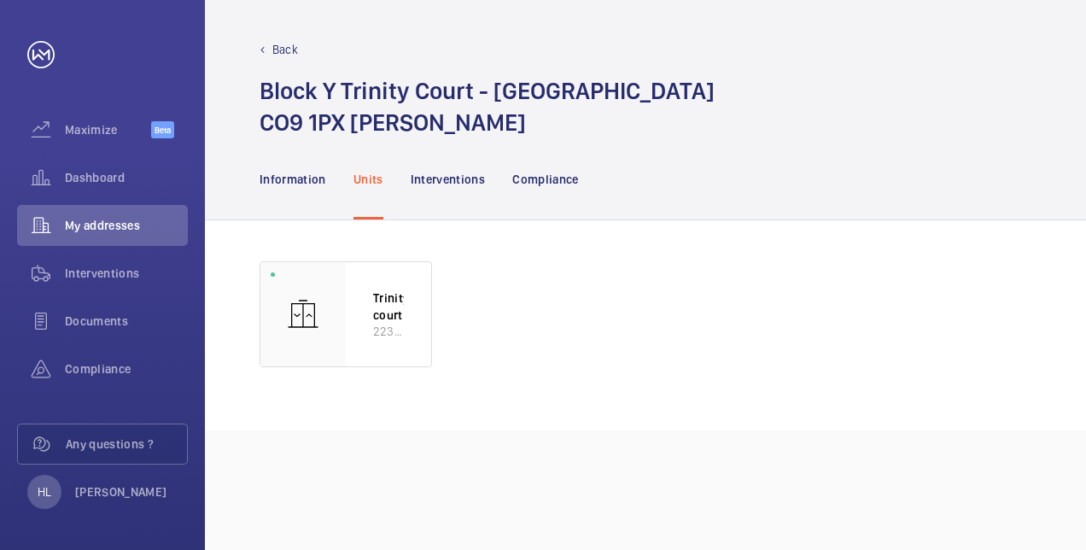
click at [283, 51] on p "Back" at bounding box center [285, 49] width 26 height 17
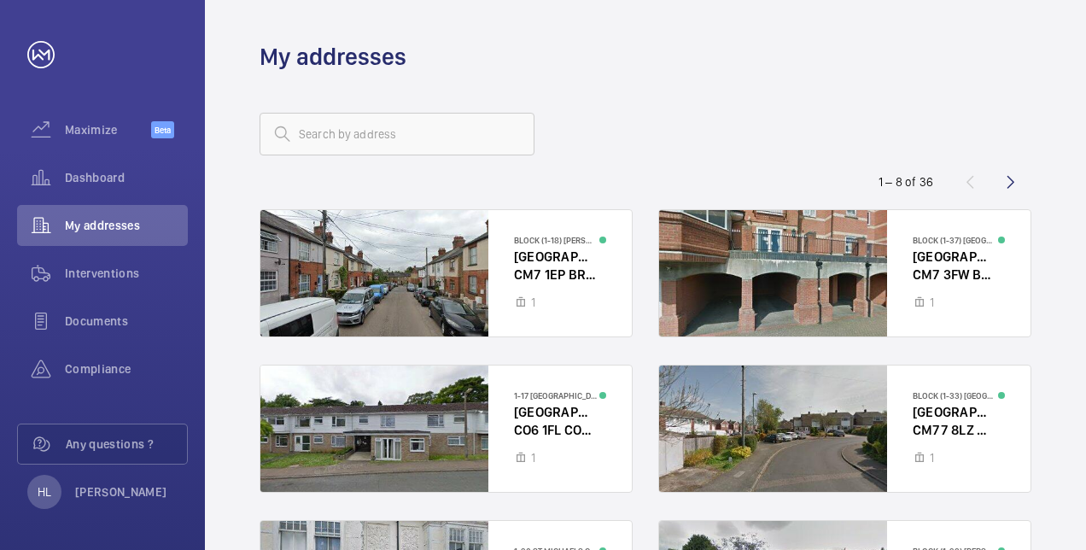
drag, startPoint x: 367, startPoint y: 109, endPoint x: 369, endPoint y: 126, distance: 17.2
click at [367, 114] on wm-front-address-list "1 – 8 of 36 Block (1-18) [PERSON_NAME][GEOGRAPHIC_DATA] [GEOGRAPHIC_DATA] (1-37…" at bounding box center [645, 481] width 881 height 816
click at [371, 127] on input "text" at bounding box center [397, 134] width 275 height 43
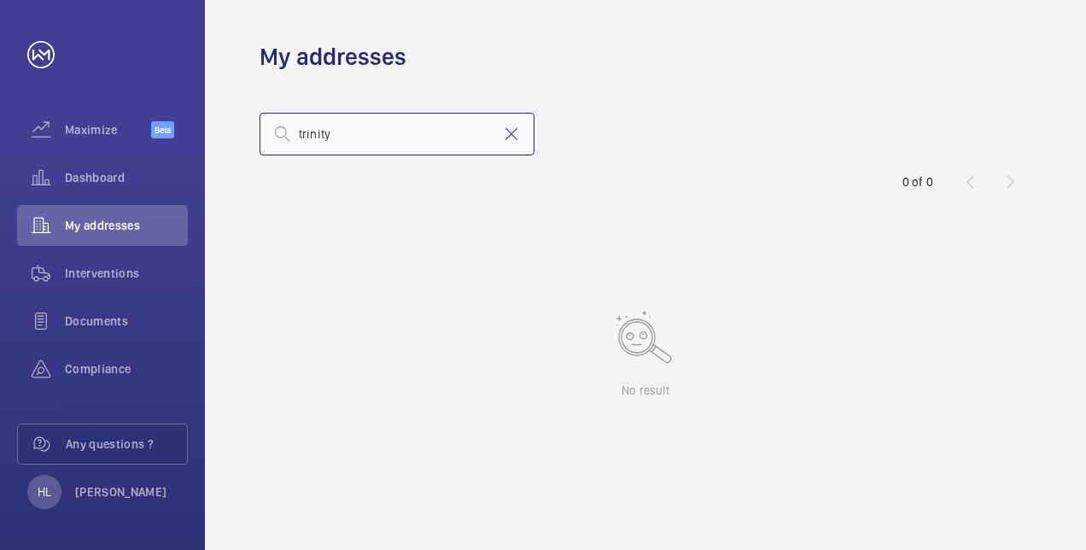
click at [389, 141] on input "trinity" at bounding box center [397, 134] width 275 height 43
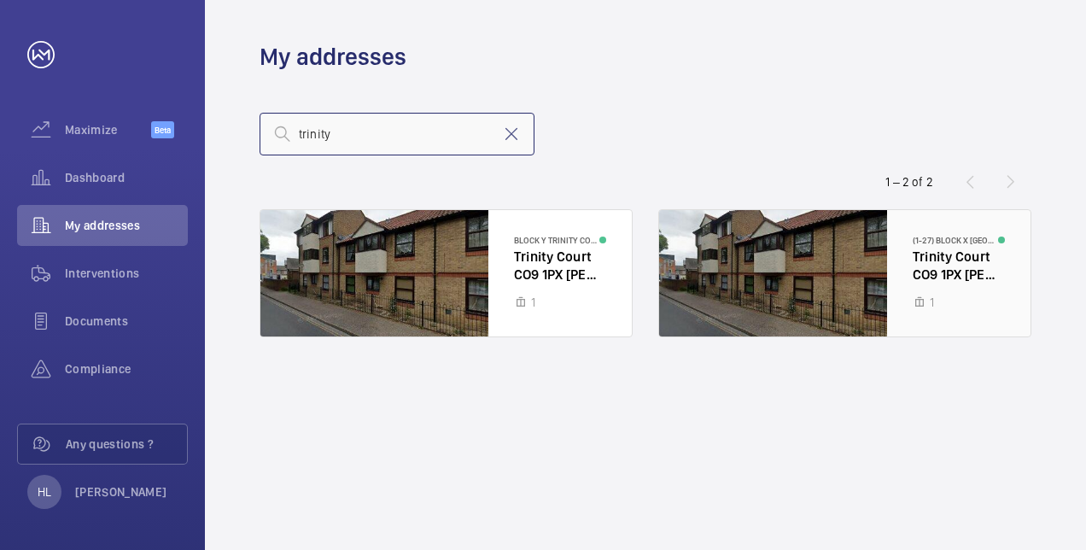
type input "trinity"
click at [958, 262] on div at bounding box center [844, 273] width 371 height 126
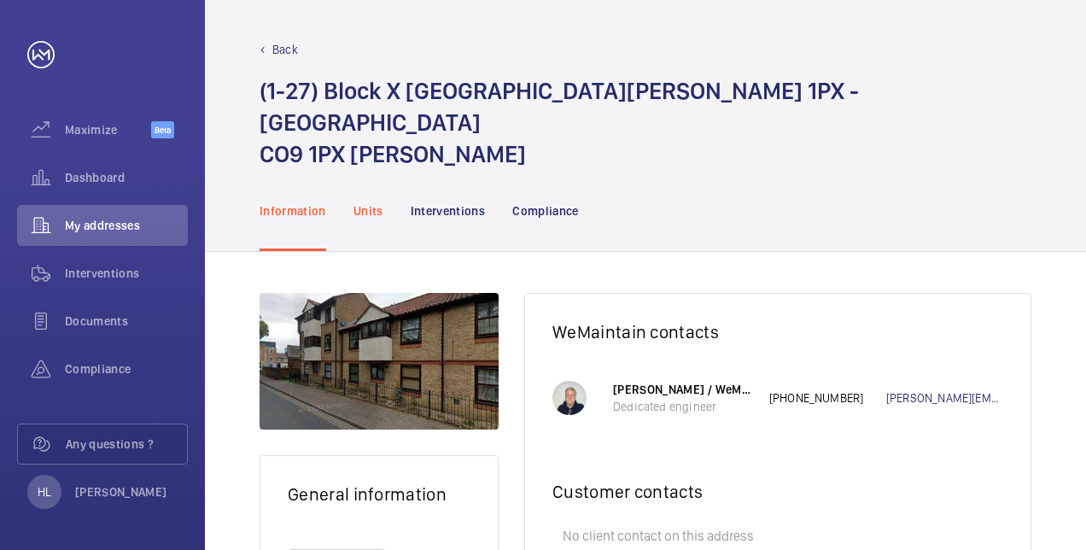
click at [354, 202] on p "Units" at bounding box center [368, 210] width 30 height 17
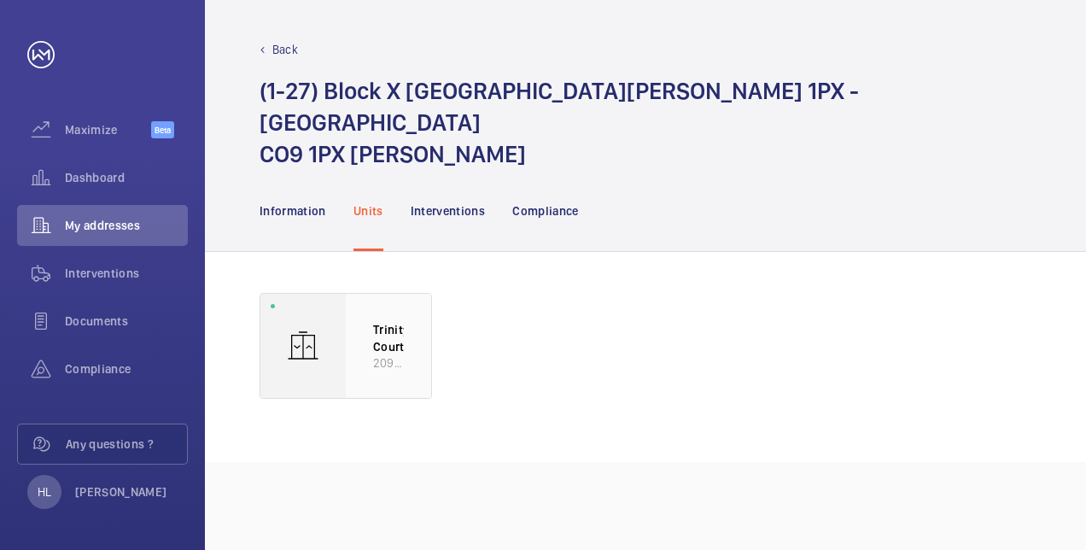
click at [397, 321] on p "Trinity Court" at bounding box center [388, 337] width 31 height 33
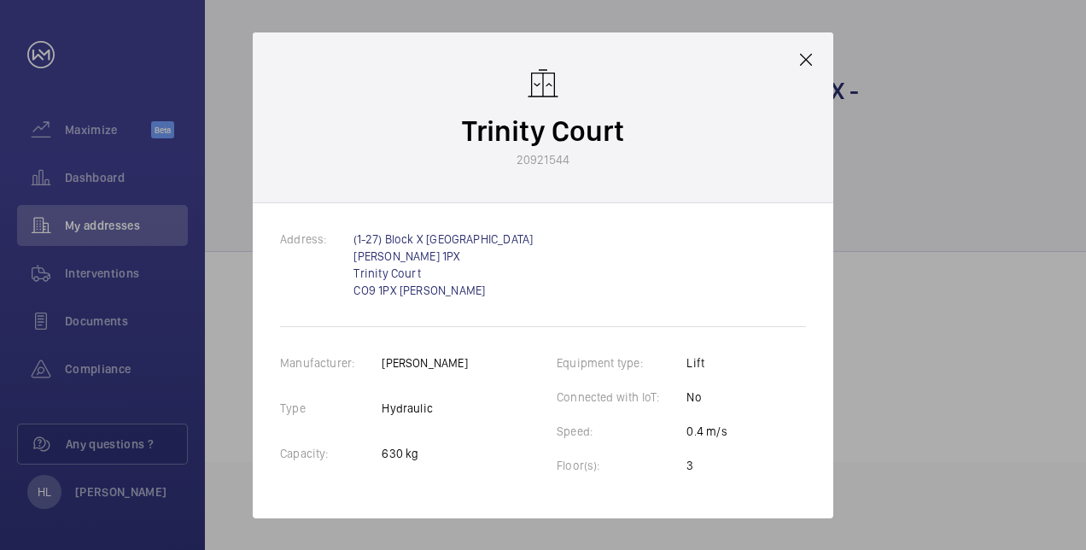
click at [806, 61] on mat-icon at bounding box center [806, 60] width 20 height 20
